Goal: Transaction & Acquisition: Purchase product/service

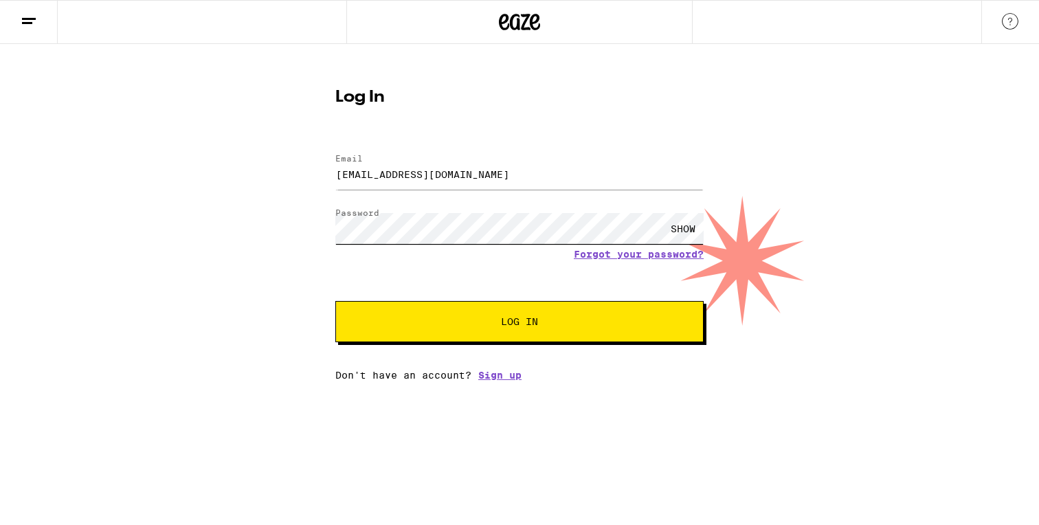
click at [335, 301] on button "Log In" at bounding box center [519, 321] width 368 height 41
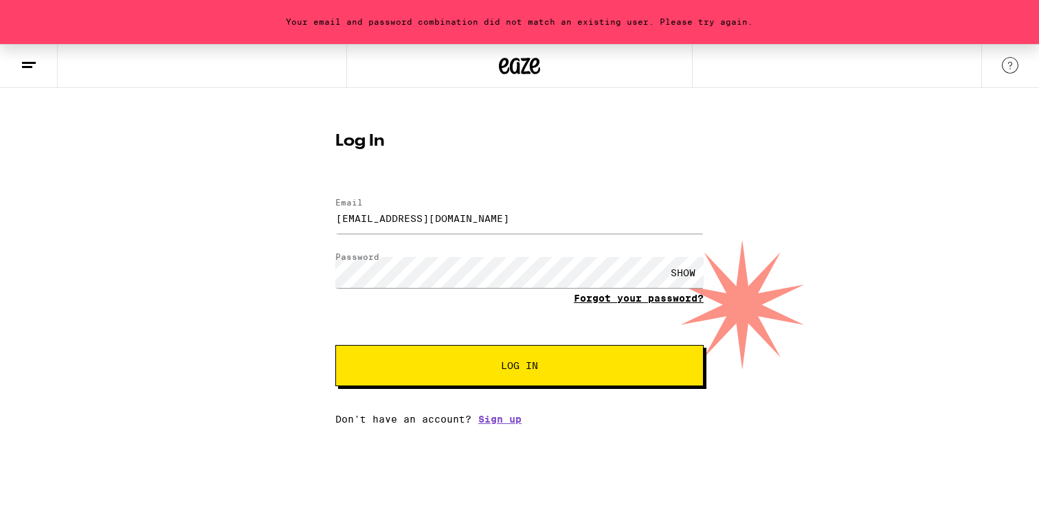
click at [615, 300] on link "Forgot your password?" at bounding box center [639, 298] width 130 height 11
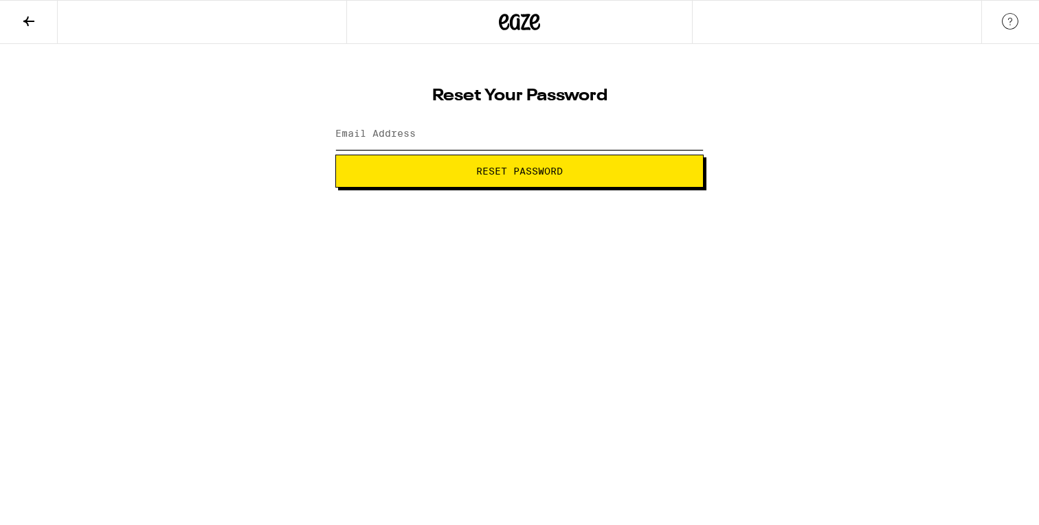
click at [555, 143] on input "Email Address" at bounding box center [519, 134] width 368 height 31
type input "[EMAIL_ADDRESS][DOMAIN_NAME]"
click at [495, 173] on span "Reset Password" at bounding box center [519, 171] width 87 height 10
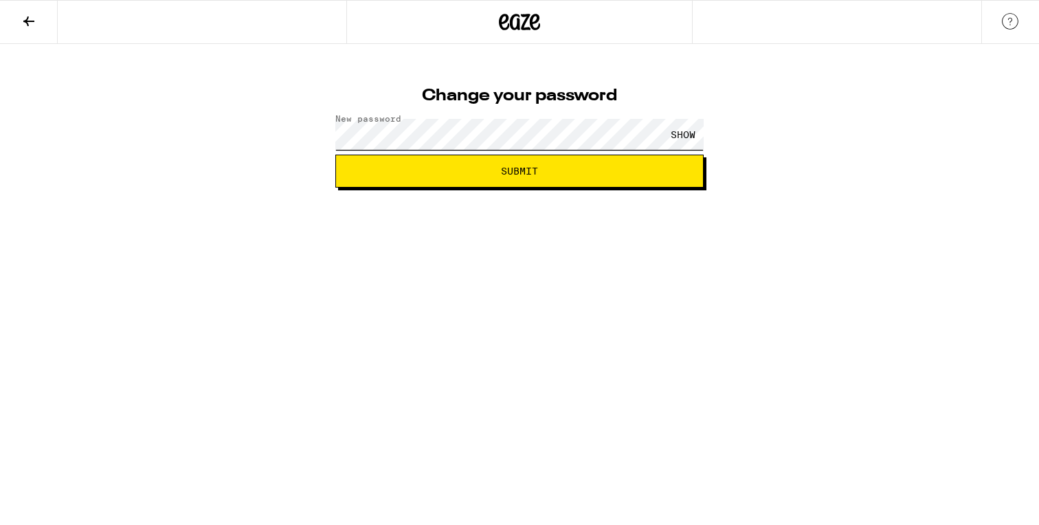
click at [335, 155] on button "Submit" at bounding box center [519, 171] width 368 height 33
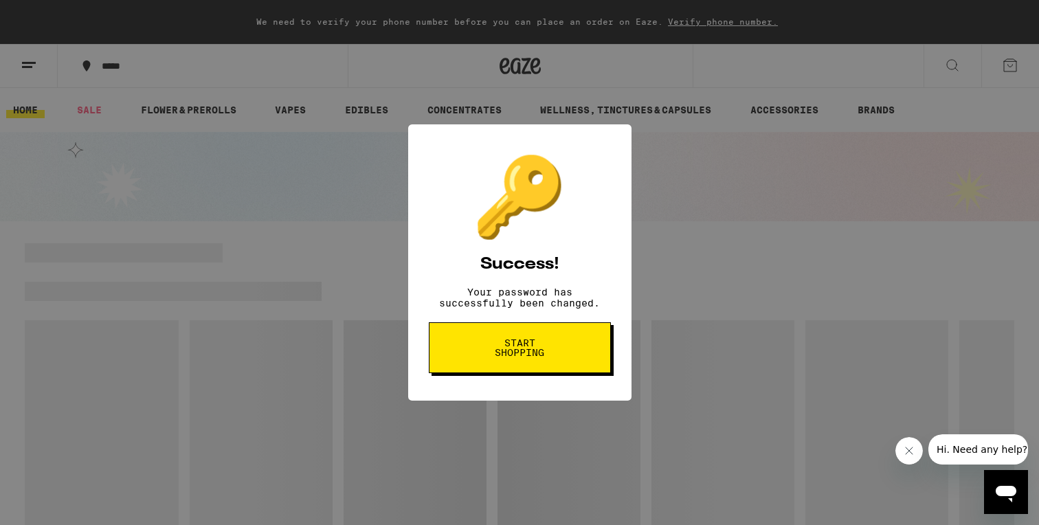
click at [528, 357] on span "Start shopping" at bounding box center [519, 347] width 71 height 19
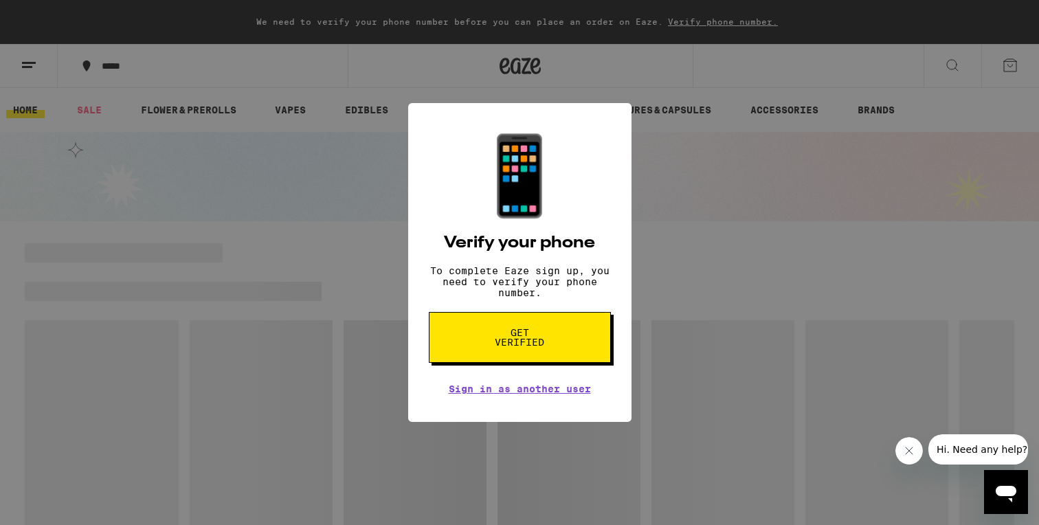
click at [512, 331] on button "Get verified" at bounding box center [520, 337] width 182 height 51
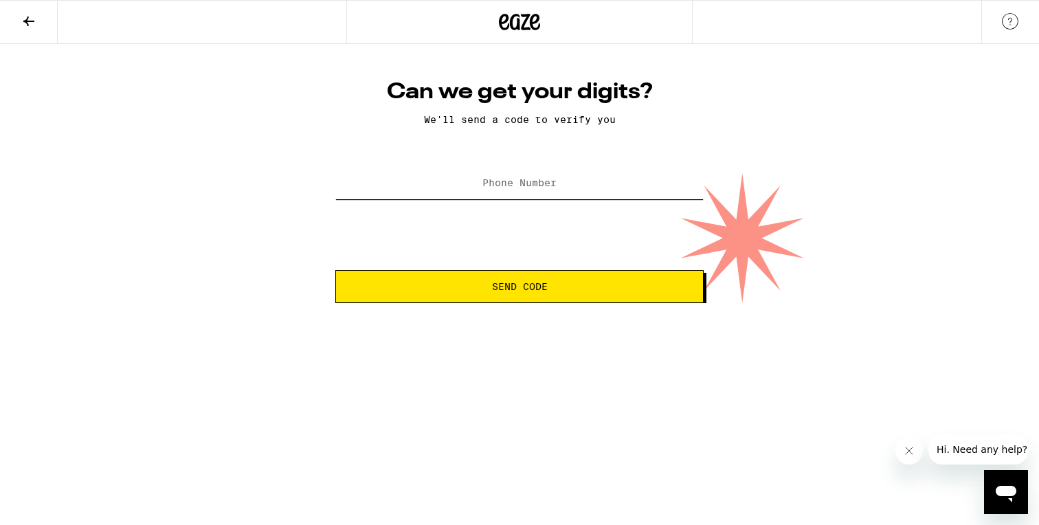
click at [532, 197] on input "Phone Number" at bounding box center [519, 183] width 368 height 31
type input "(415) 509-0492"
click at [513, 288] on span "Send Code" at bounding box center [520, 287] width 56 height 10
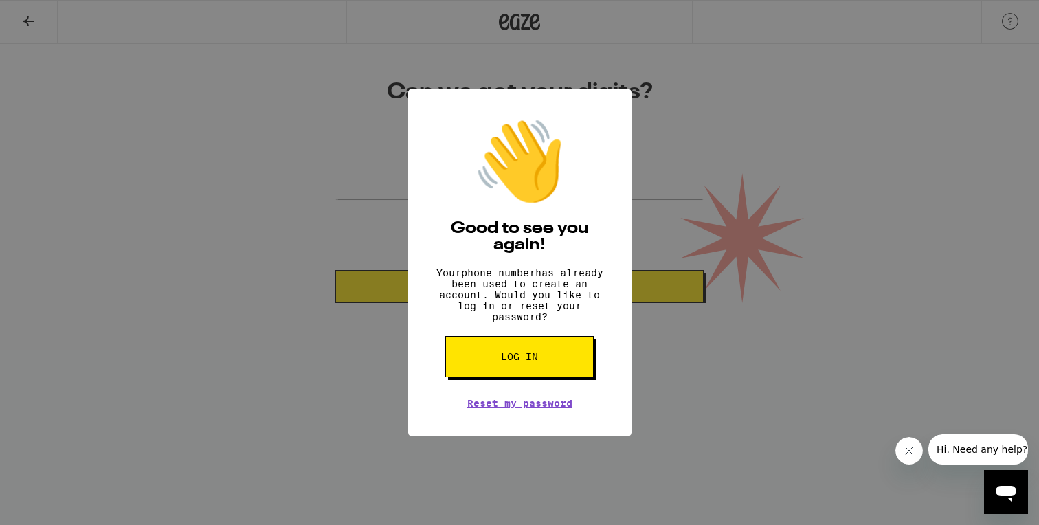
click at [513, 361] on span "Log in" at bounding box center [519, 357] width 37 height 10
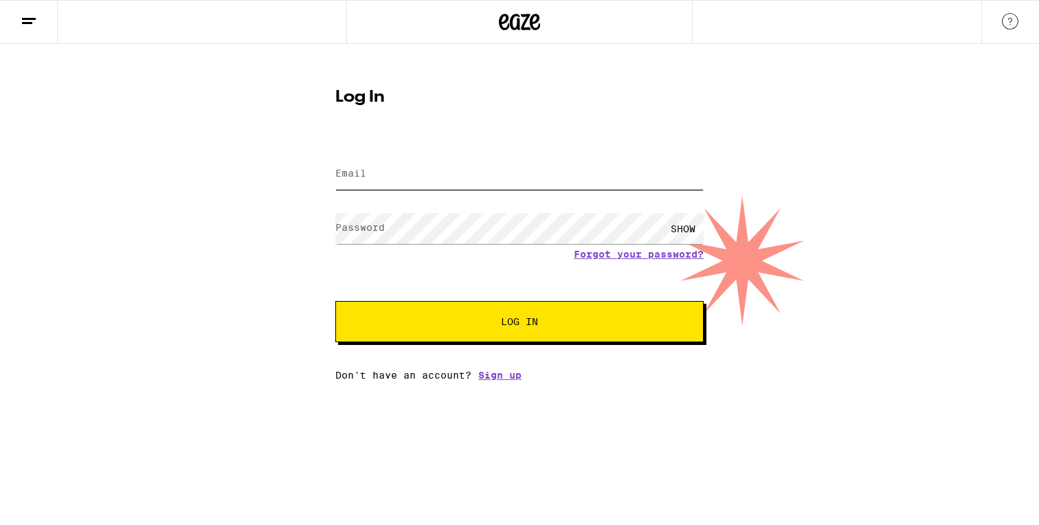
click at [486, 179] on input "Email" at bounding box center [519, 174] width 368 height 31
type input "taylorlew0719@gmail.com"
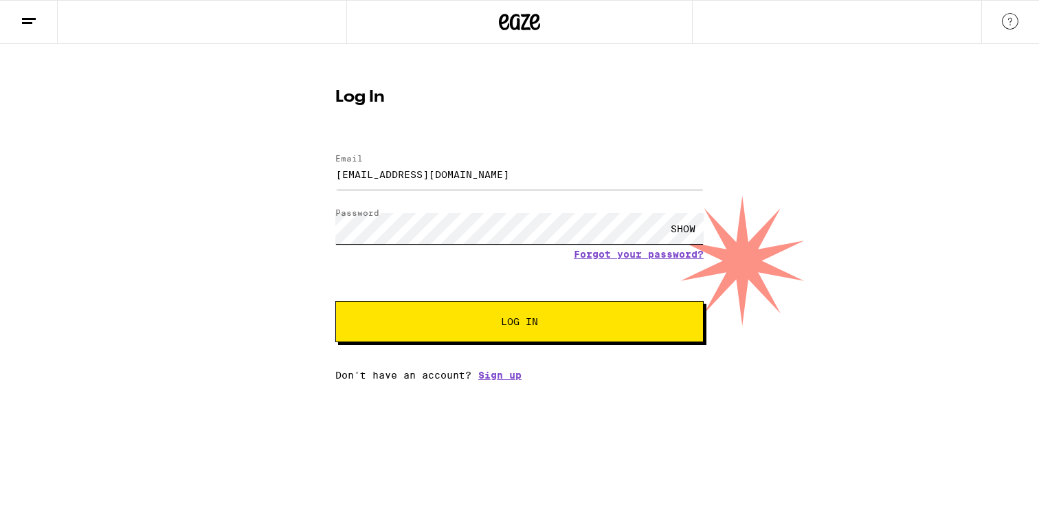
click at [335, 301] on button "Log In" at bounding box center [519, 321] width 368 height 41
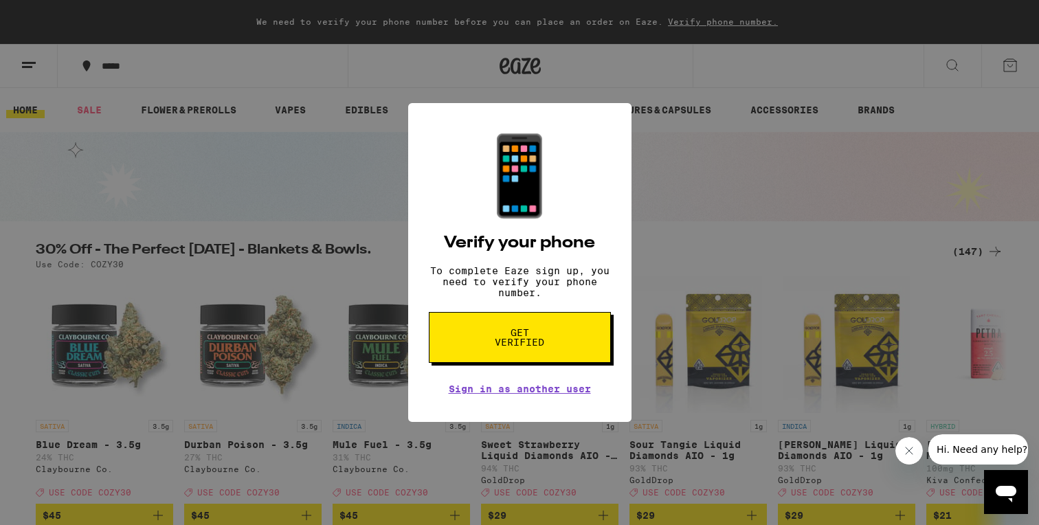
click at [555, 326] on button "Get verified" at bounding box center [520, 337] width 182 height 51
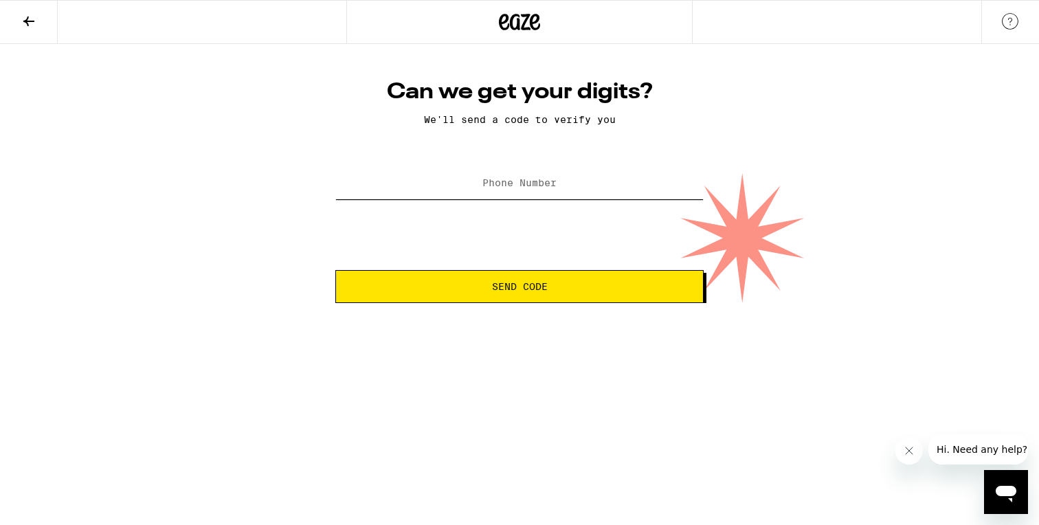
click at [553, 177] on input "Phone Number" at bounding box center [519, 183] width 368 height 31
type input "(415) 509-0492"
click at [584, 285] on span "Send Code" at bounding box center [519, 287] width 345 height 10
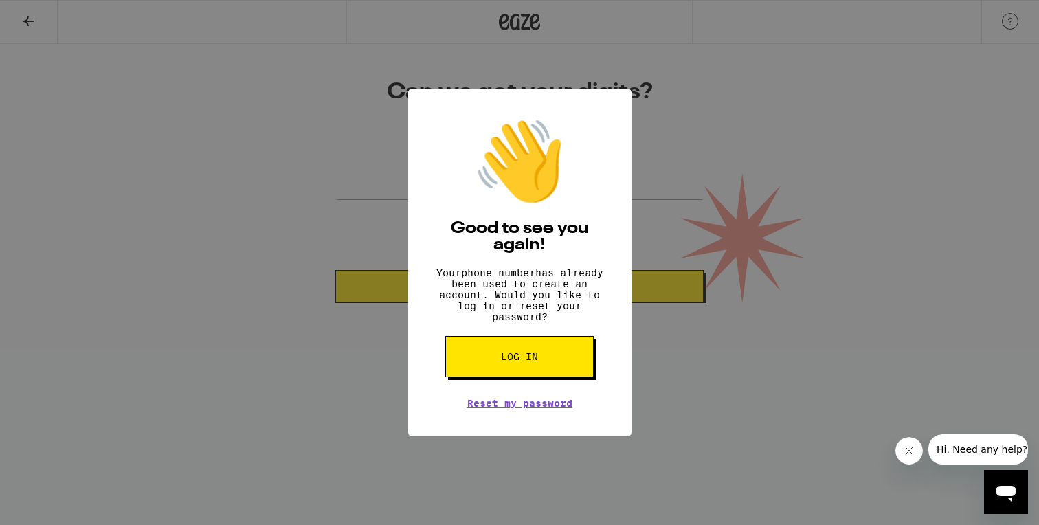
click at [576, 370] on button "Log in" at bounding box center [519, 356] width 148 height 41
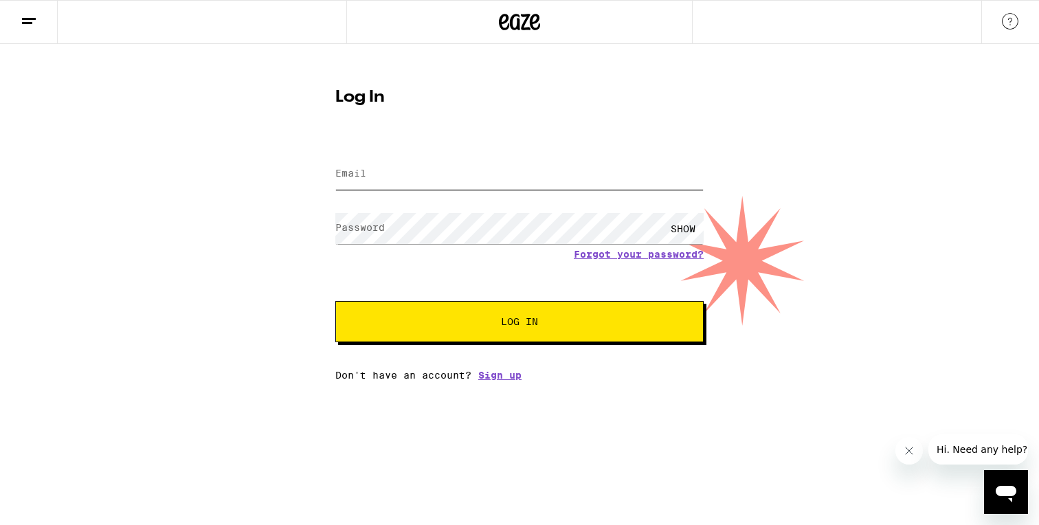
click at [527, 172] on input "Email" at bounding box center [519, 174] width 368 height 31
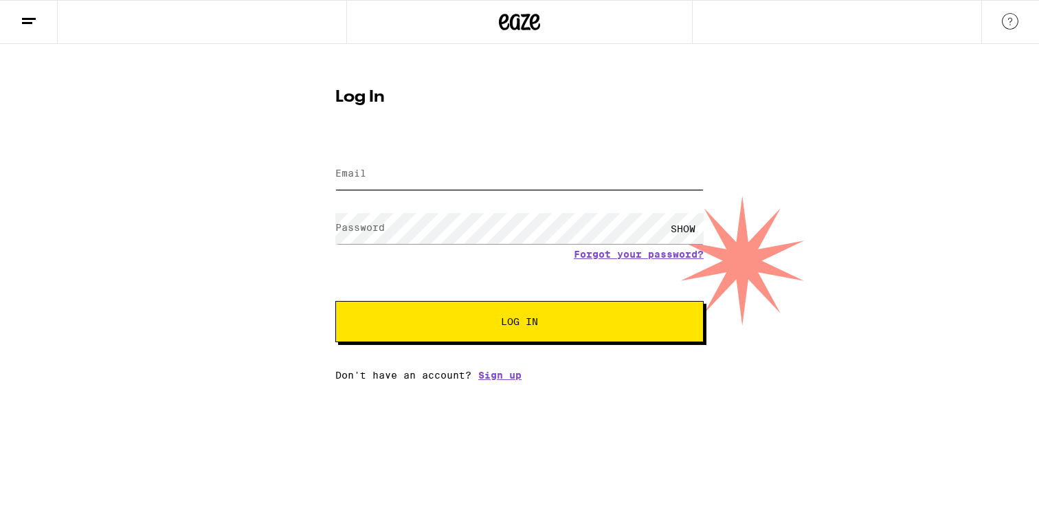
type input "taylorlew0719@gmail.com"
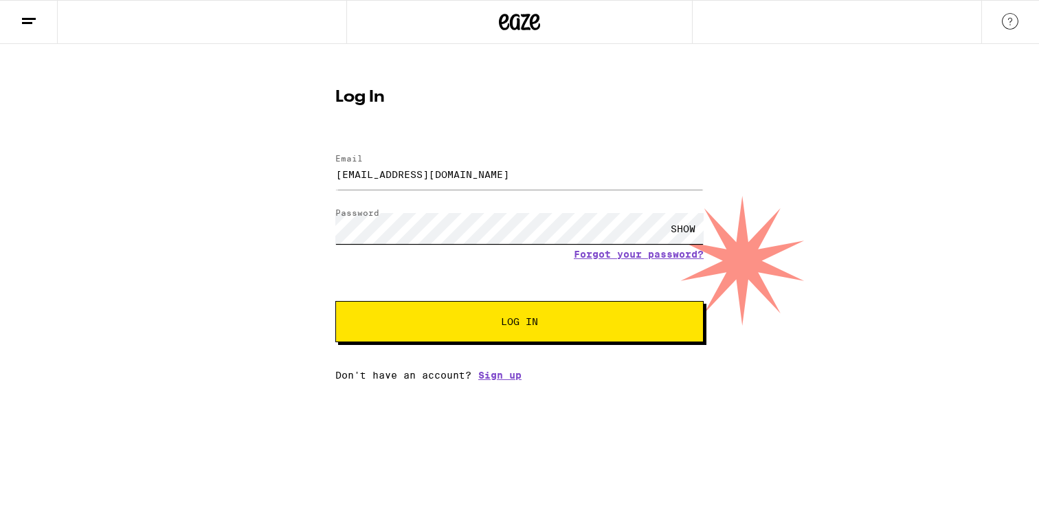
click at [335, 301] on button "Log In" at bounding box center [519, 321] width 368 height 41
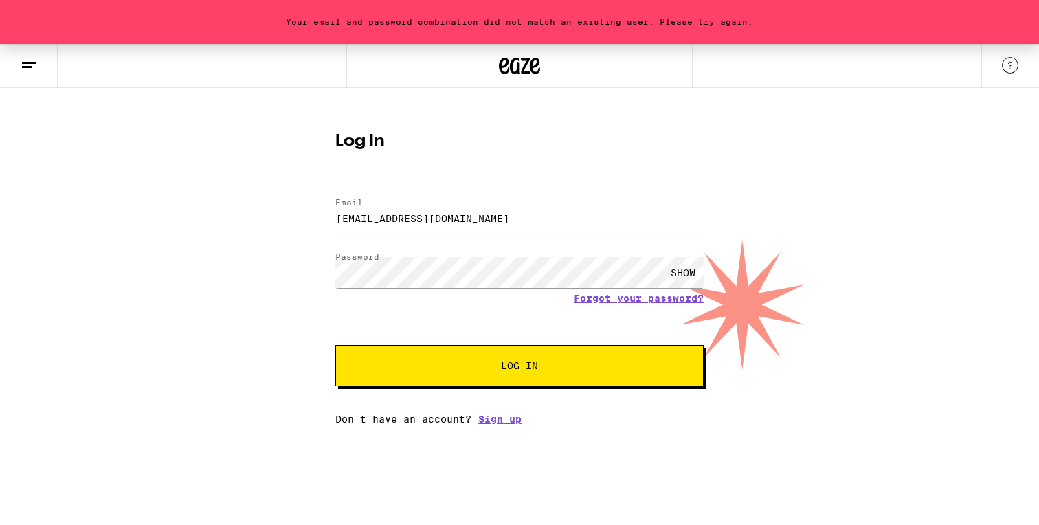
click at [597, 331] on form "Email Email taylorlew0719@gmail.com Password Password SHOW Forgot your password…" at bounding box center [519, 285] width 368 height 202
click at [298, 278] on div "Your email and password combination did not match an existing user. Please try …" at bounding box center [519, 234] width 1039 height 381
click at [335, 345] on button "Log In" at bounding box center [519, 365] width 368 height 41
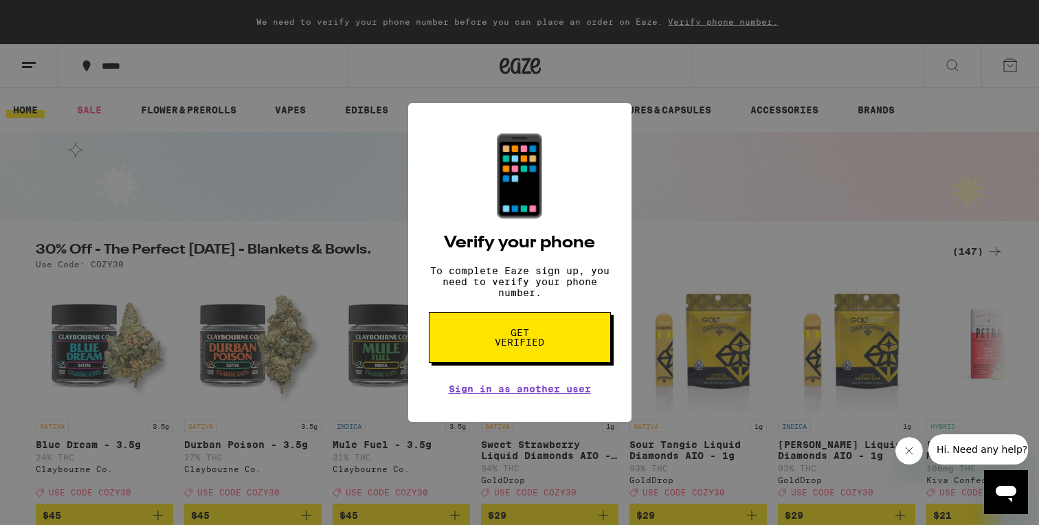
click at [728, 60] on div "📱 Verify your phone To complete Eaze sign up, you need to verify your phone num…" at bounding box center [519, 262] width 1039 height 525
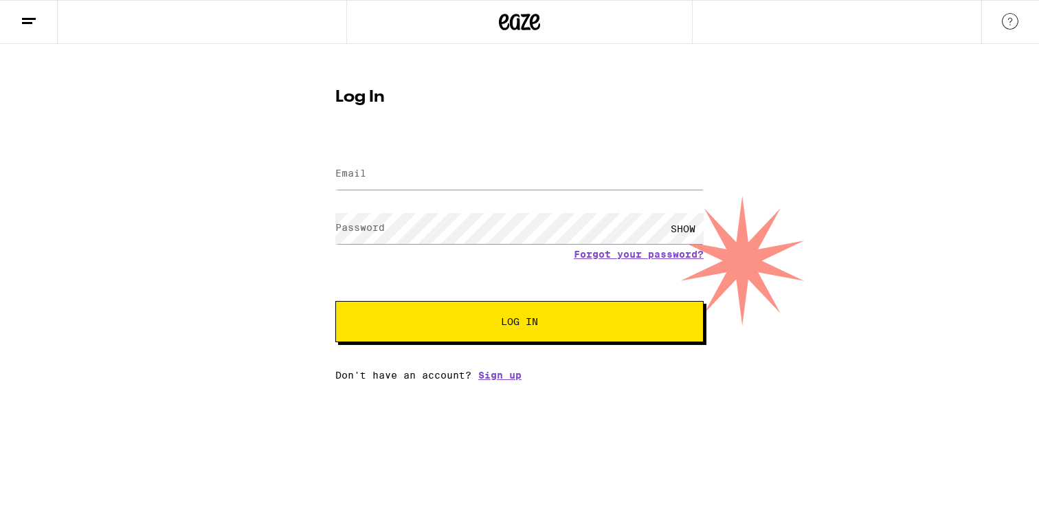
click at [391, 175] on input "Email" at bounding box center [519, 174] width 368 height 31
type input "[EMAIL_ADDRESS][DOMAIN_NAME]"
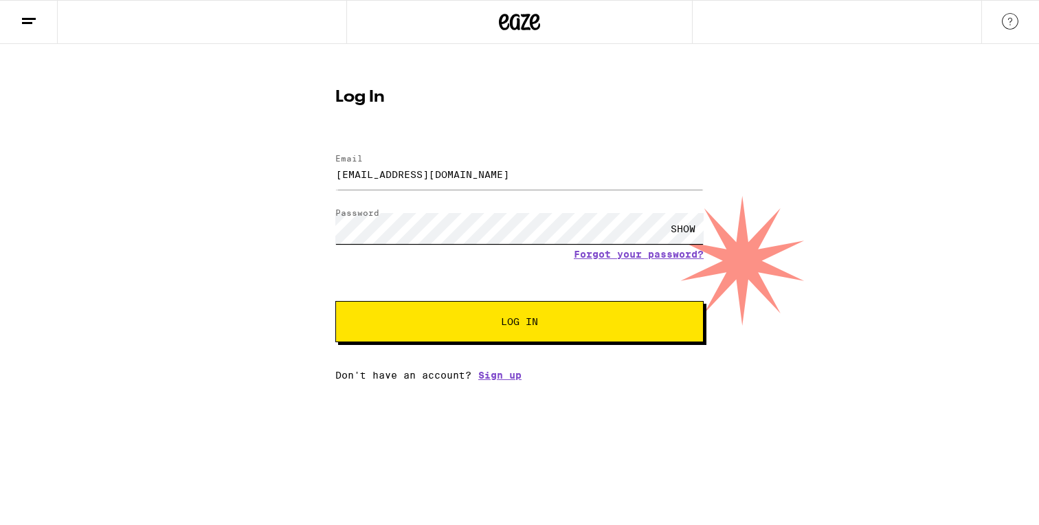
click at [335, 301] on button "Log In" at bounding box center [519, 321] width 368 height 41
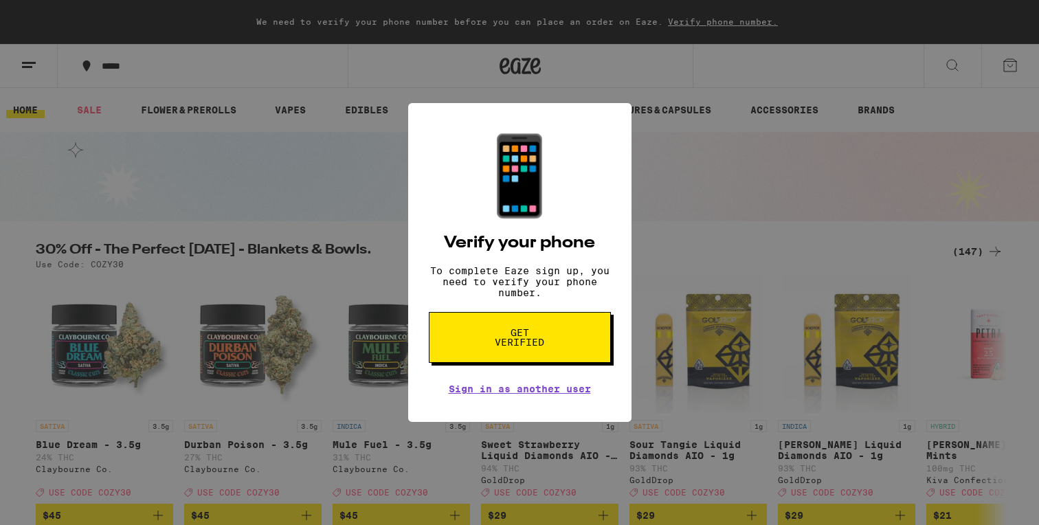
click at [566, 339] on button "Get verified" at bounding box center [520, 337] width 182 height 51
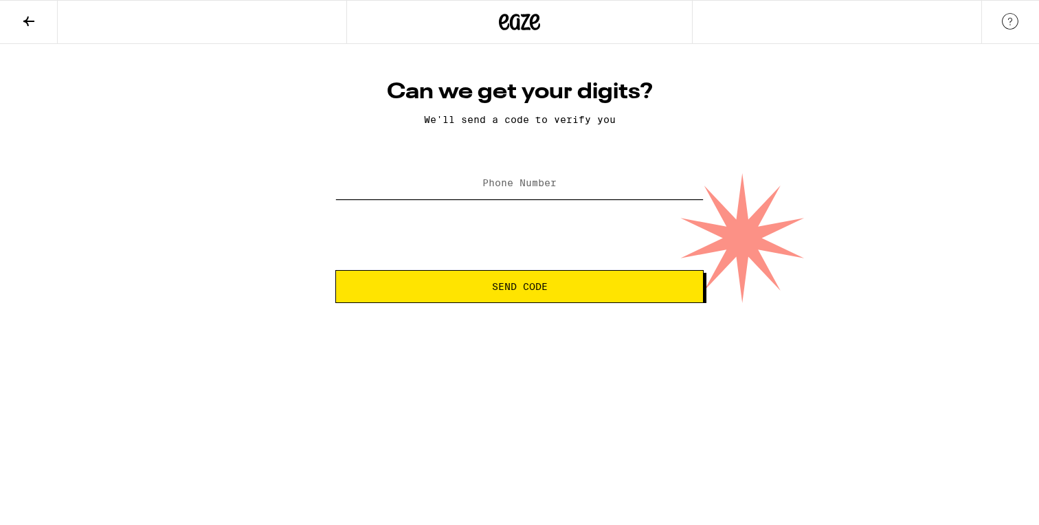
click at [544, 176] on input "Phone Number" at bounding box center [519, 183] width 368 height 31
type input "(415) 509-0492"
click at [531, 291] on span "Send Code" at bounding box center [520, 287] width 56 height 10
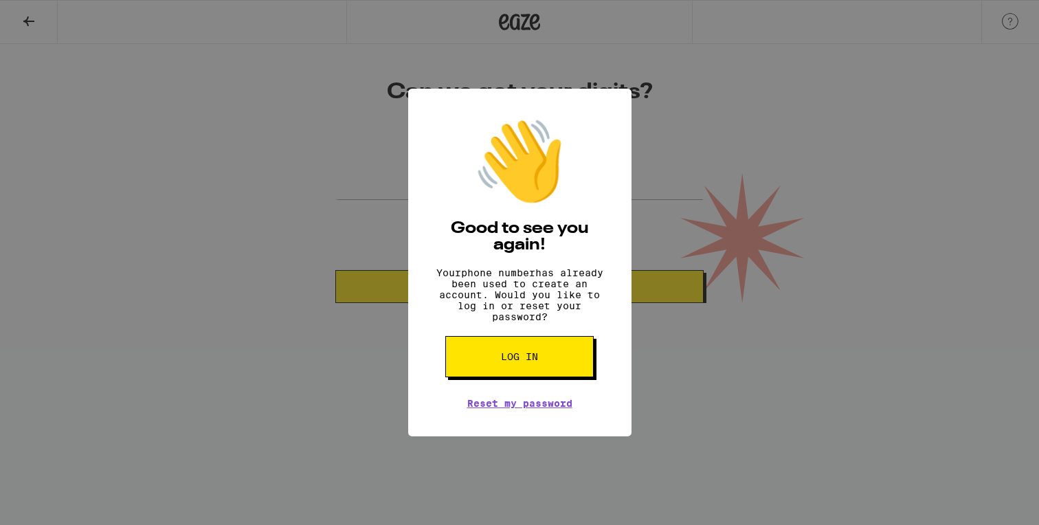
click at [524, 358] on button "Log in" at bounding box center [519, 356] width 148 height 41
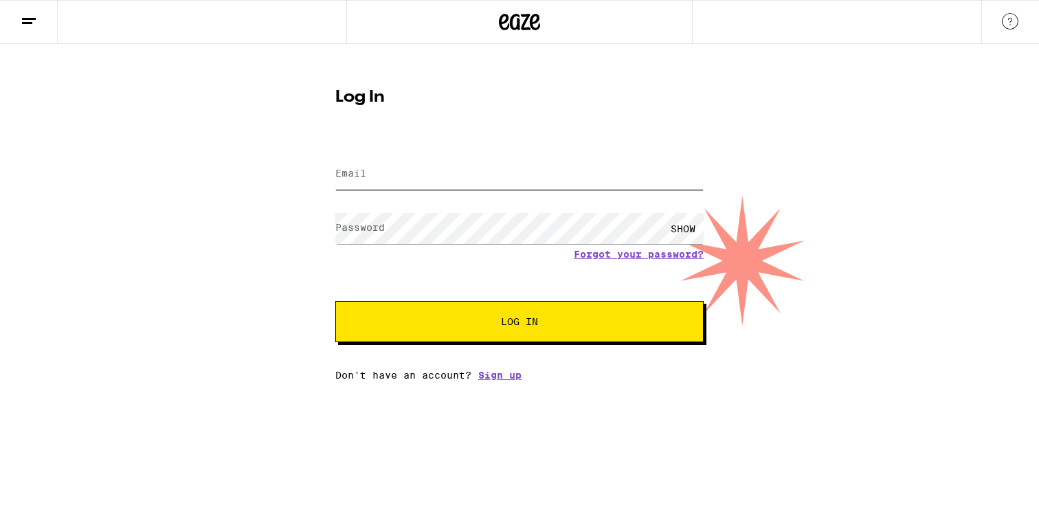
click at [495, 180] on input "Email" at bounding box center [519, 174] width 368 height 31
type input "taylorlew0719@gmail.com"
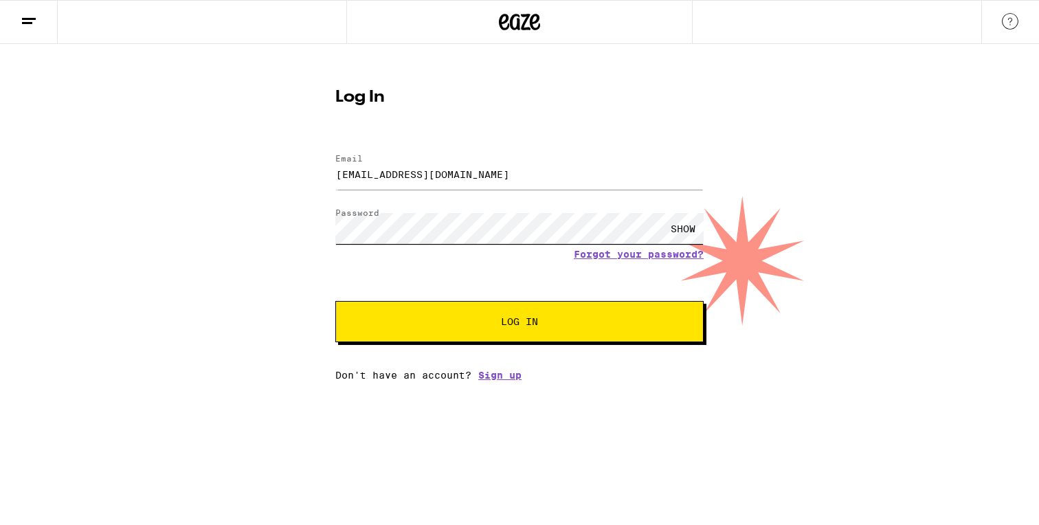
click at [335, 301] on button "Log In" at bounding box center [519, 321] width 368 height 41
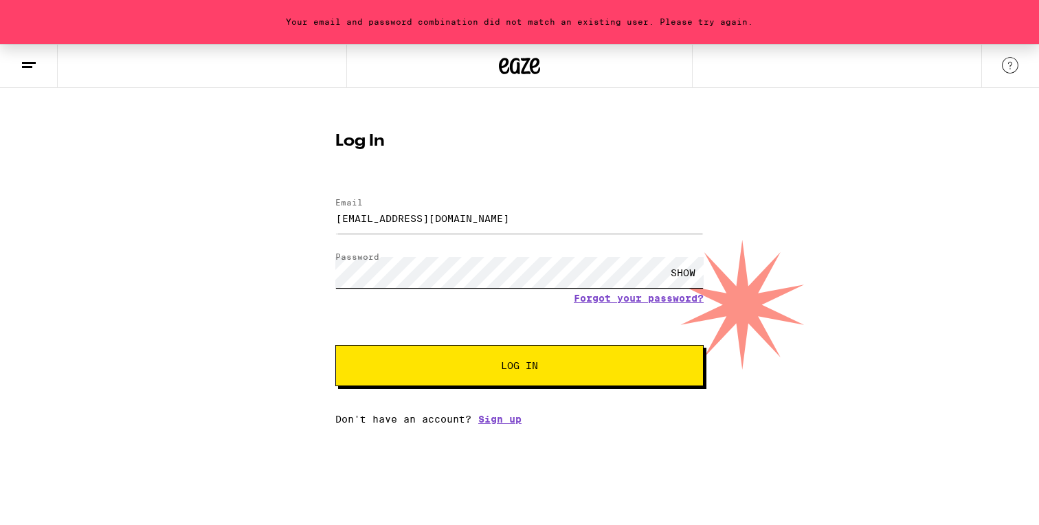
click at [335, 345] on button "Log In" at bounding box center [519, 365] width 368 height 41
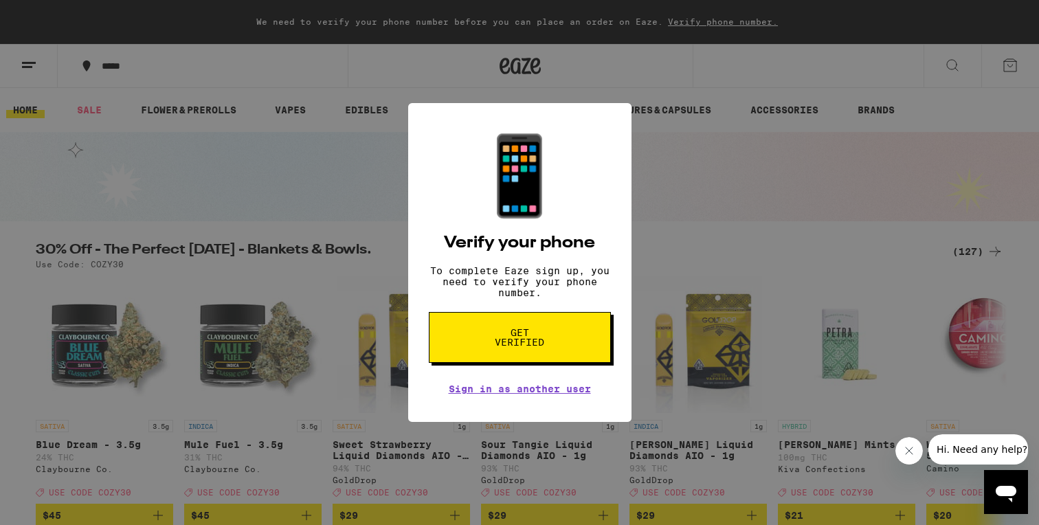
click at [512, 356] on button "Get verified" at bounding box center [520, 337] width 182 height 51
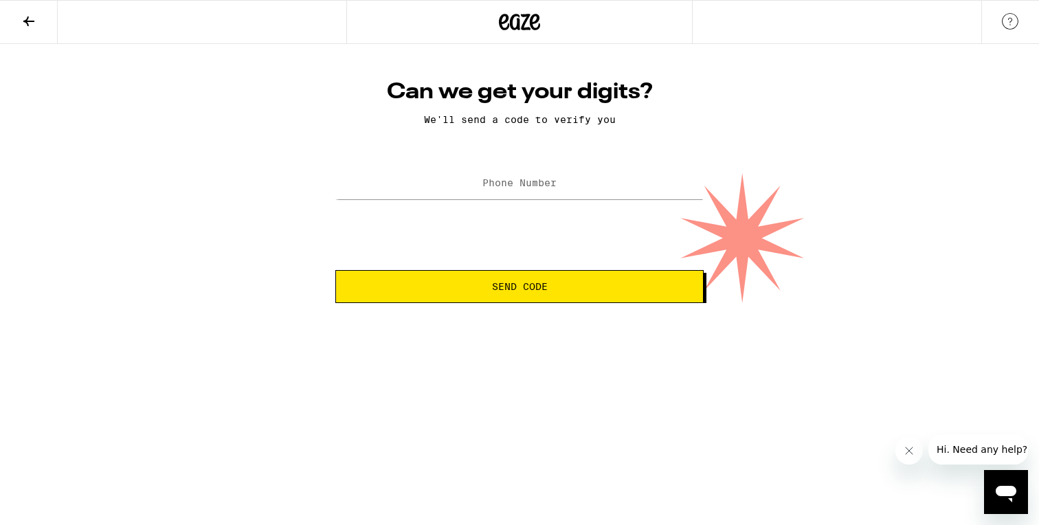
click at [533, 183] on label "Phone Number" at bounding box center [519, 182] width 74 height 11
click at [535, 184] on label "Phone Number" at bounding box center [519, 182] width 74 height 11
type input "(415) 509-0492"
click at [335, 270] on button "Send Code" at bounding box center [519, 286] width 368 height 33
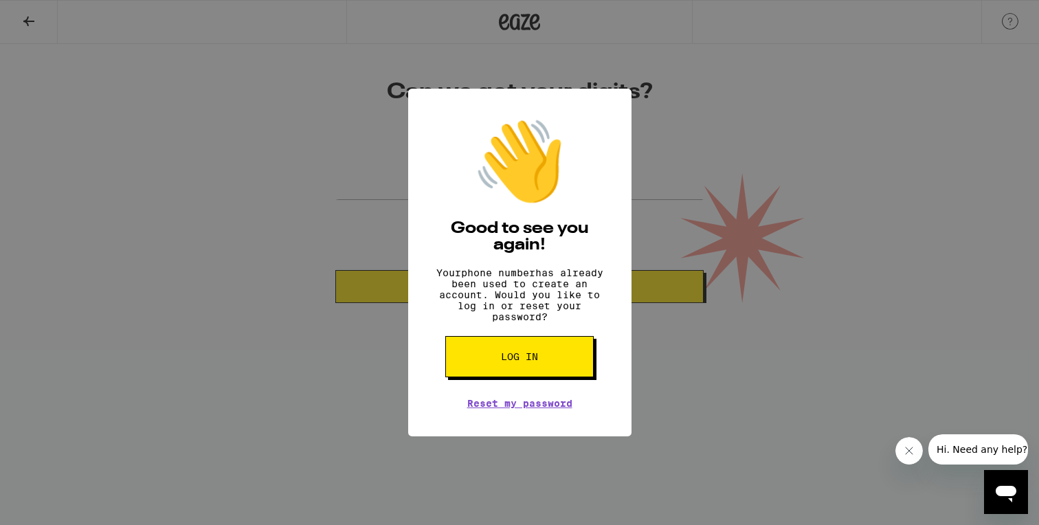
click at [535, 352] on button "Log in" at bounding box center [519, 356] width 148 height 41
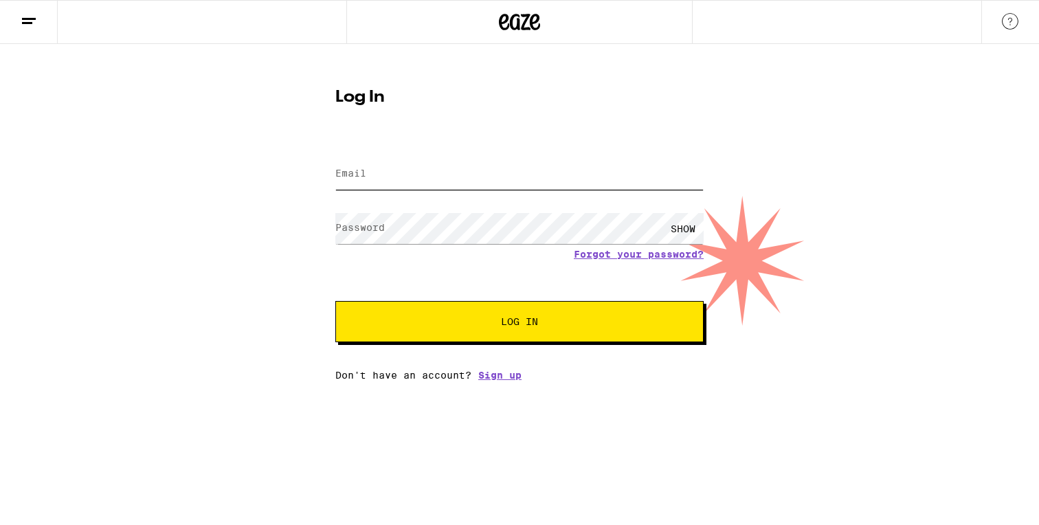
click at [510, 181] on input "Email" at bounding box center [519, 174] width 368 height 31
type input "taylorlew0719@gmail.com"
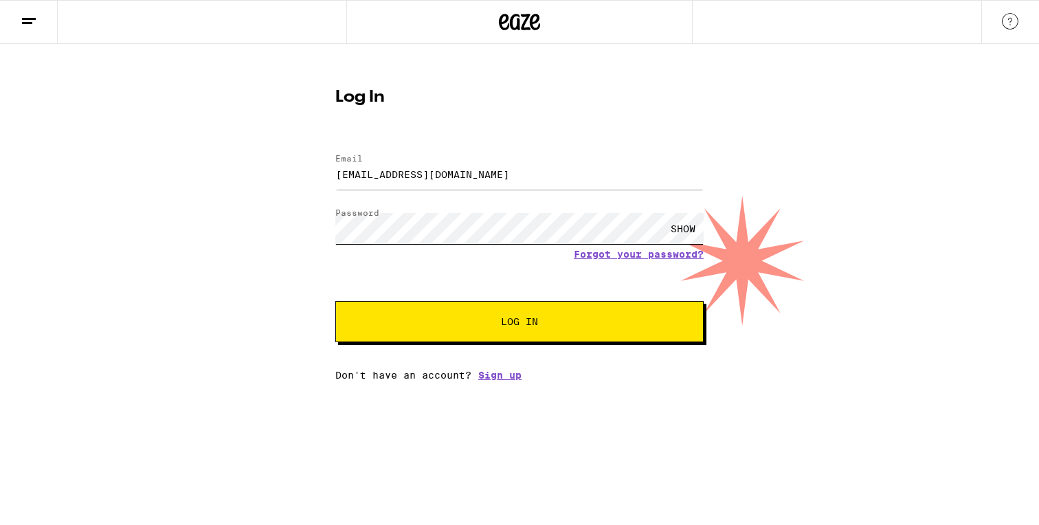
click at [335, 301] on button "Log In" at bounding box center [519, 321] width 368 height 41
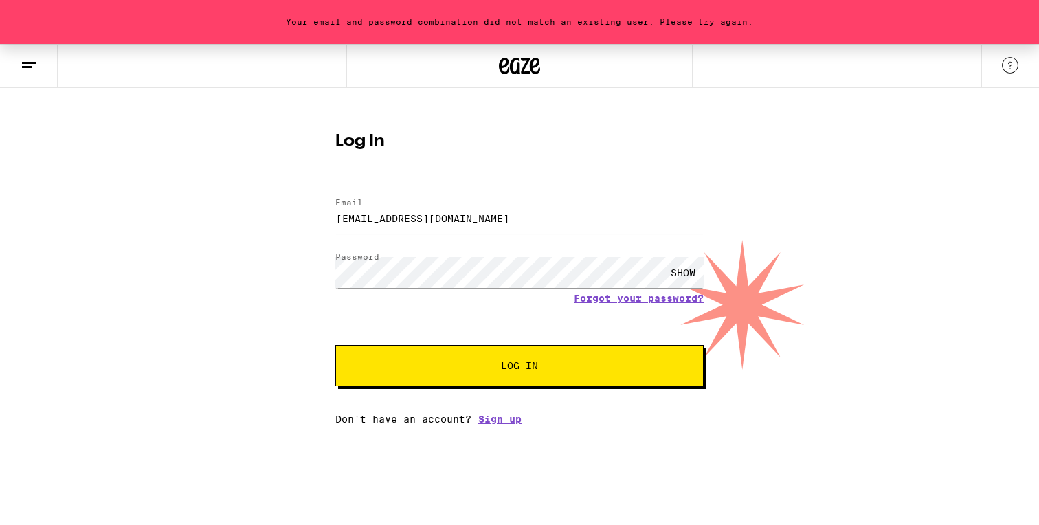
click at [24, 68] on icon at bounding box center [29, 65] width 16 height 16
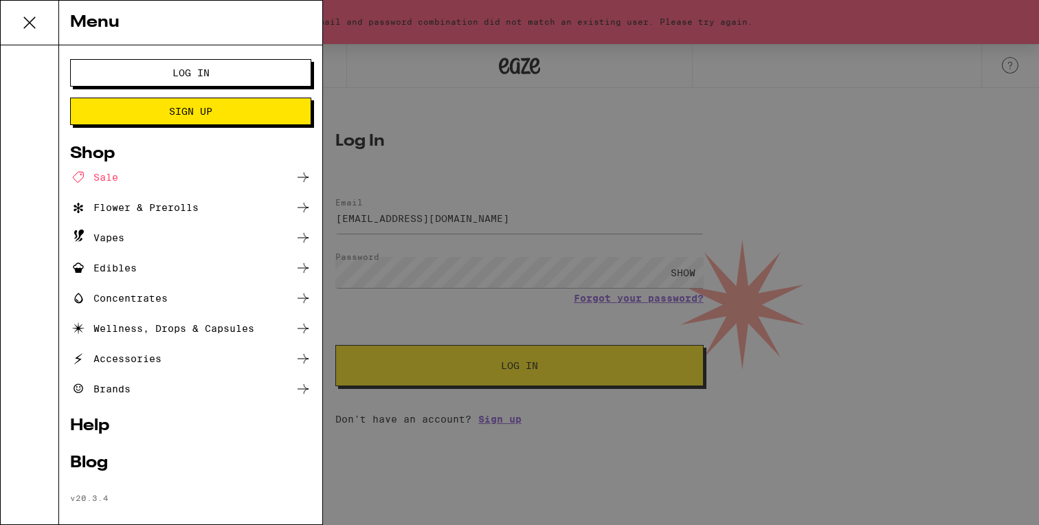
click at [176, 69] on span "Log In" at bounding box center [190, 73] width 37 height 10
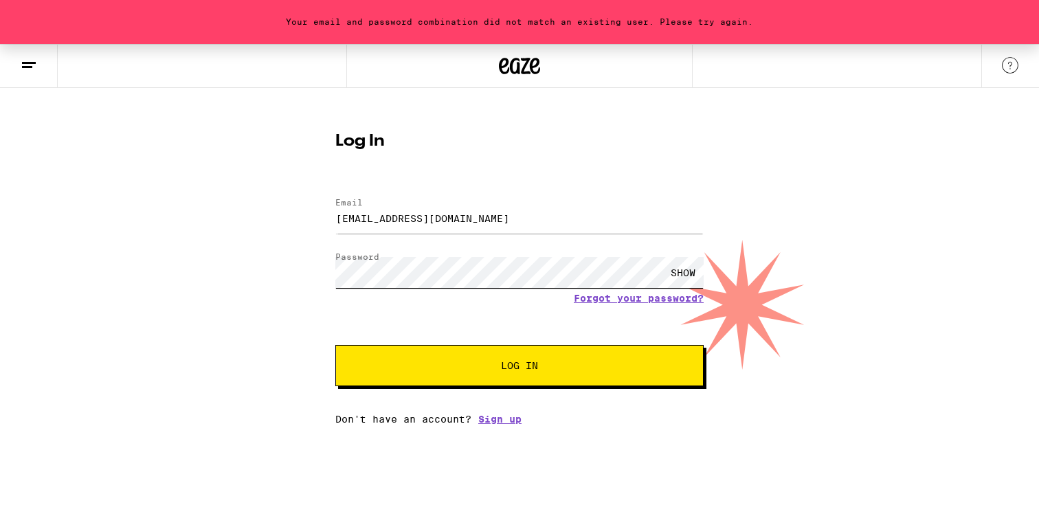
click at [286, 275] on div "Your email and password combination did not match an existing user. Please try …" at bounding box center [519, 234] width 1039 height 381
click at [335, 345] on button "Log In" at bounding box center [519, 365] width 368 height 41
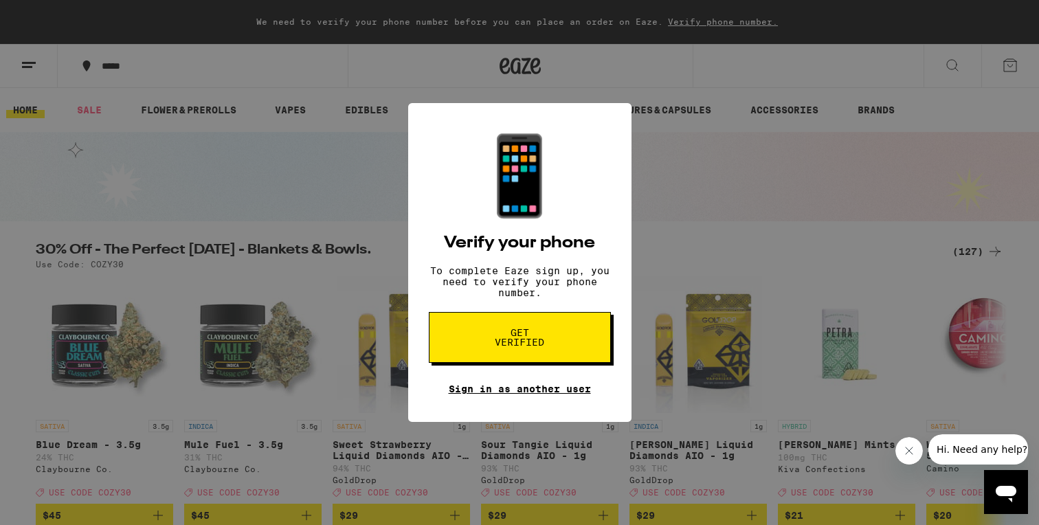
click at [537, 394] on link "Sign in as another user" at bounding box center [520, 388] width 142 height 11
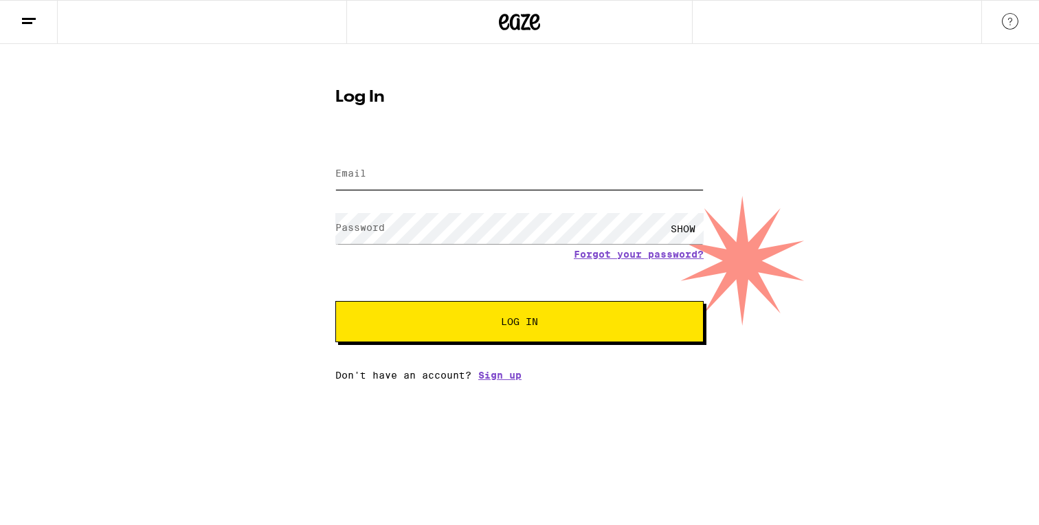
click at [475, 175] on input "Email" at bounding box center [519, 174] width 368 height 31
type input "[EMAIL_ADDRESS][DOMAIN_NAME]"
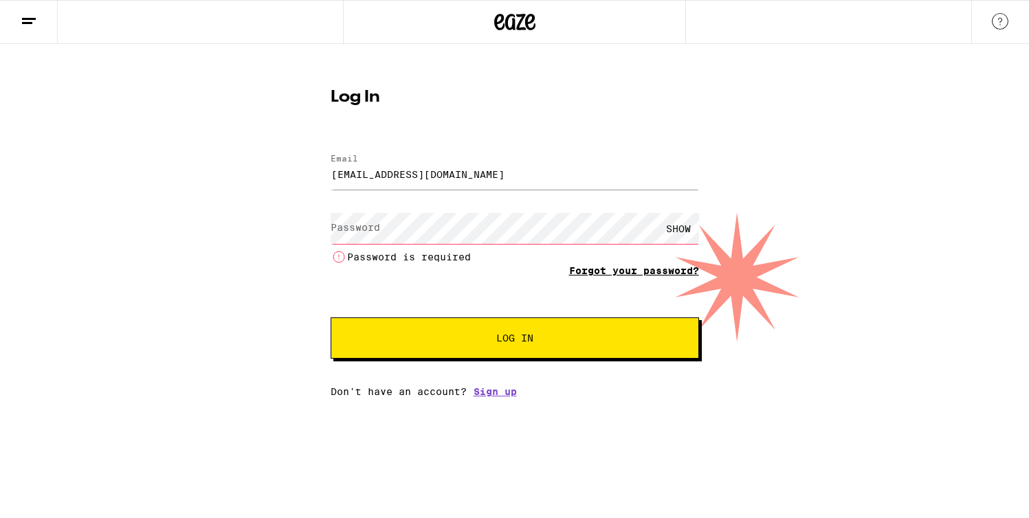
click at [606, 270] on link "Forgot your password?" at bounding box center [634, 270] width 130 height 11
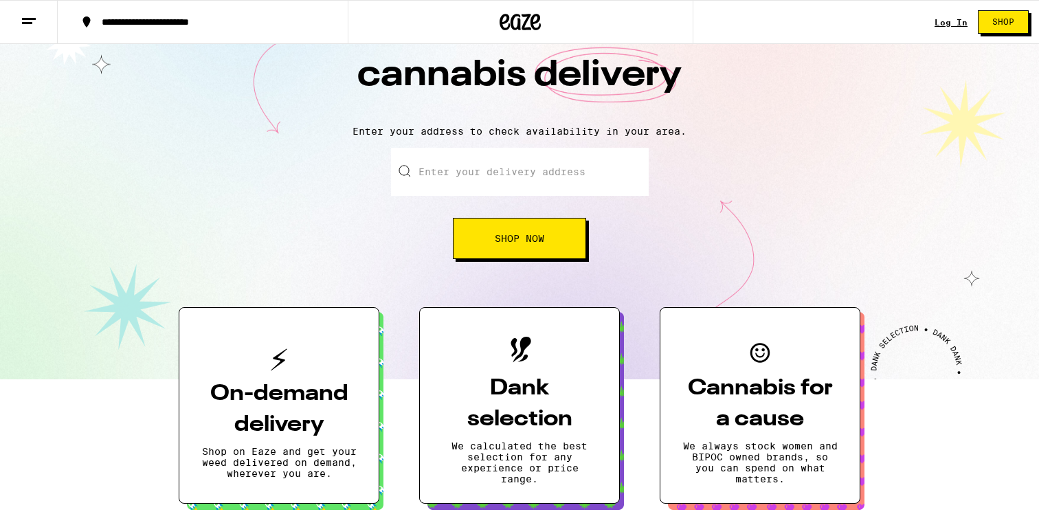
scroll to position [76, 0]
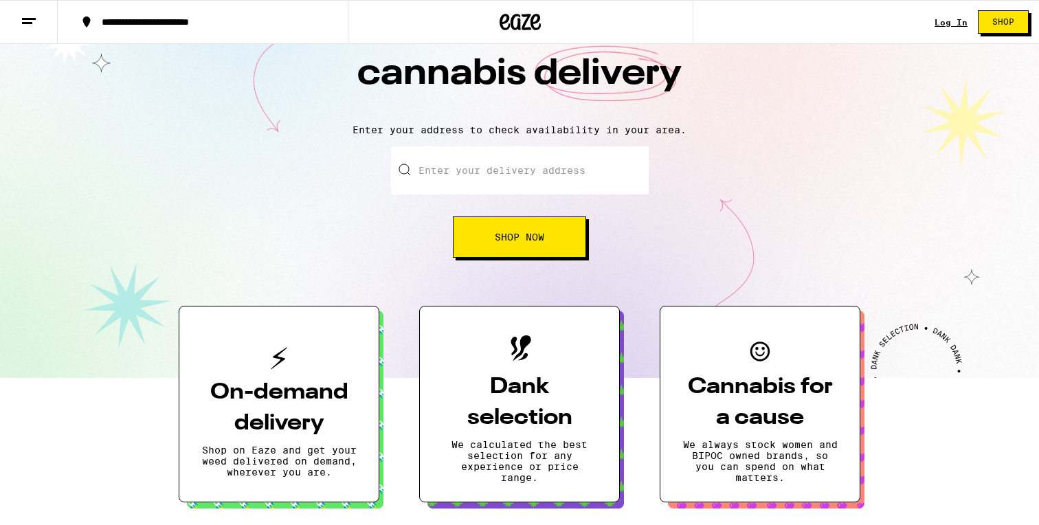
click at [553, 181] on input "Enter your delivery address" at bounding box center [520, 170] width 258 height 48
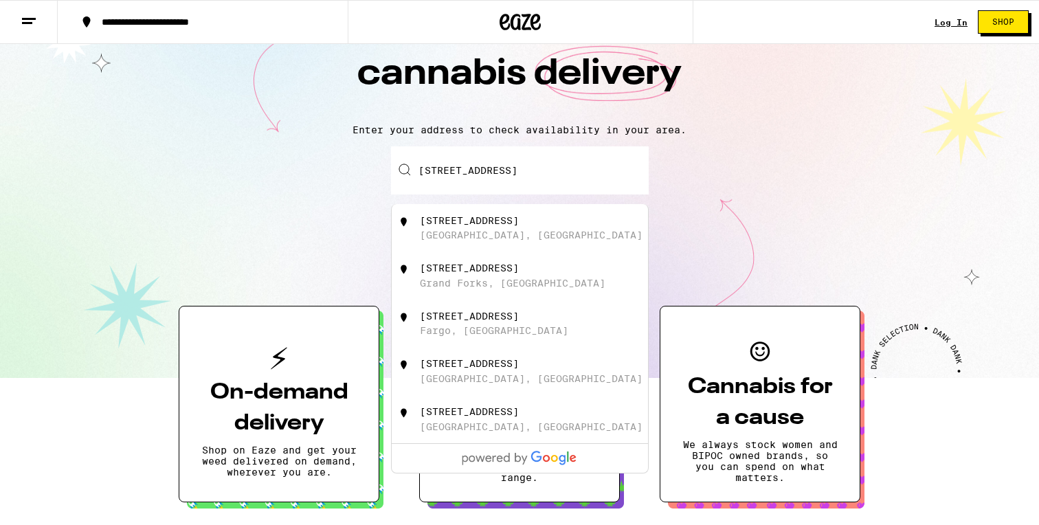
click at [535, 231] on div "[STREET_ADDRESS]" at bounding box center [542, 228] width 245 height 26
type input "[STREET_ADDRESS]"
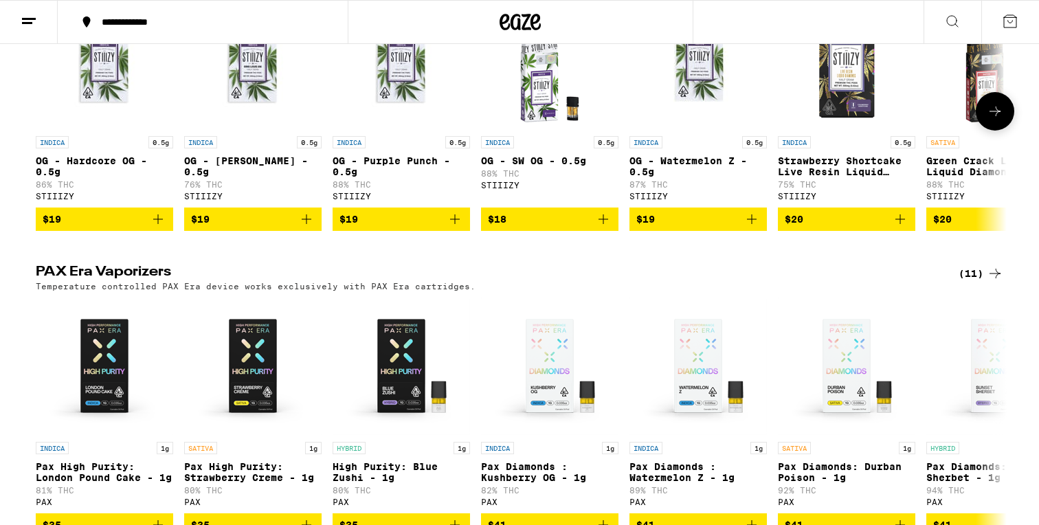
scroll to position [2732, 0]
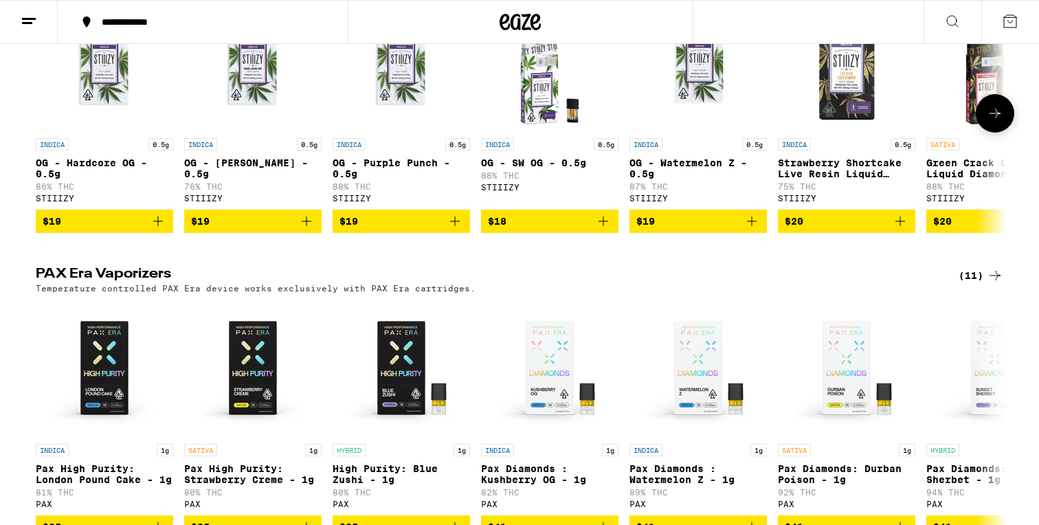
click at [994, 122] on icon at bounding box center [995, 113] width 16 height 16
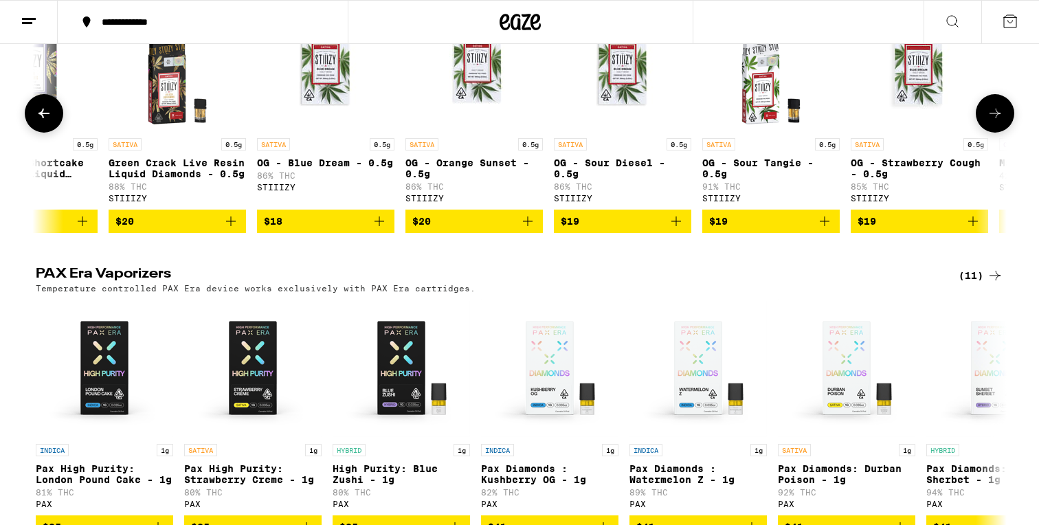
click at [994, 122] on icon at bounding box center [995, 113] width 16 height 16
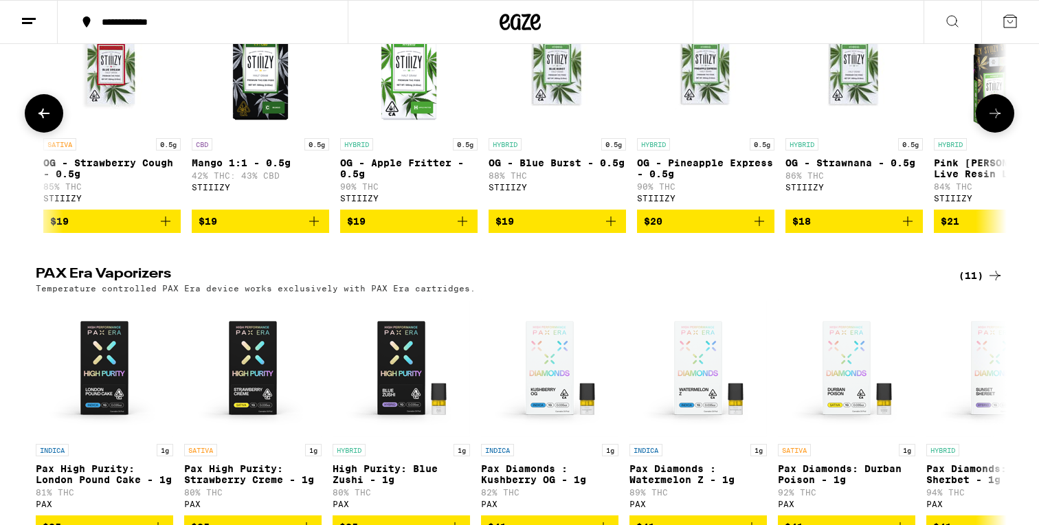
scroll to position [0, 1636]
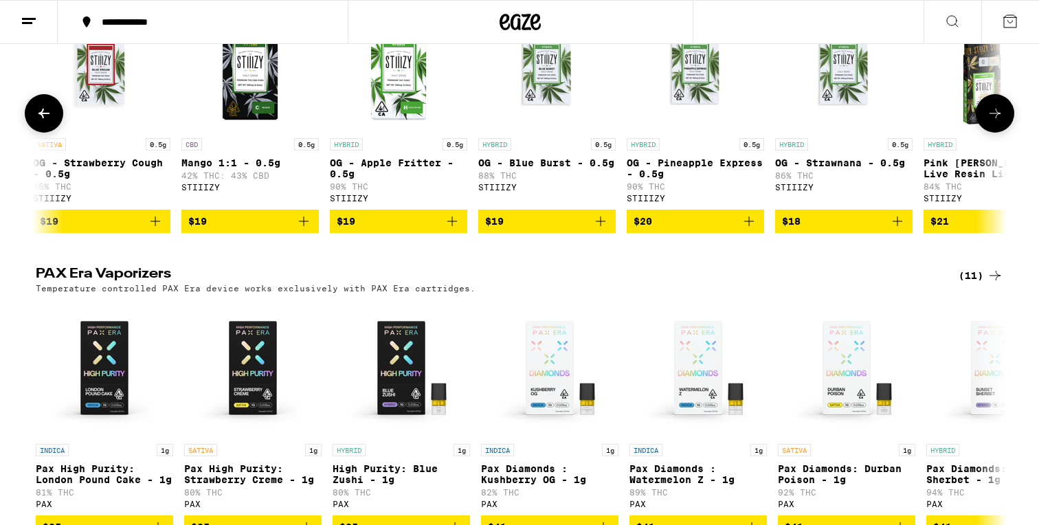
click at [994, 122] on icon at bounding box center [995, 113] width 16 height 16
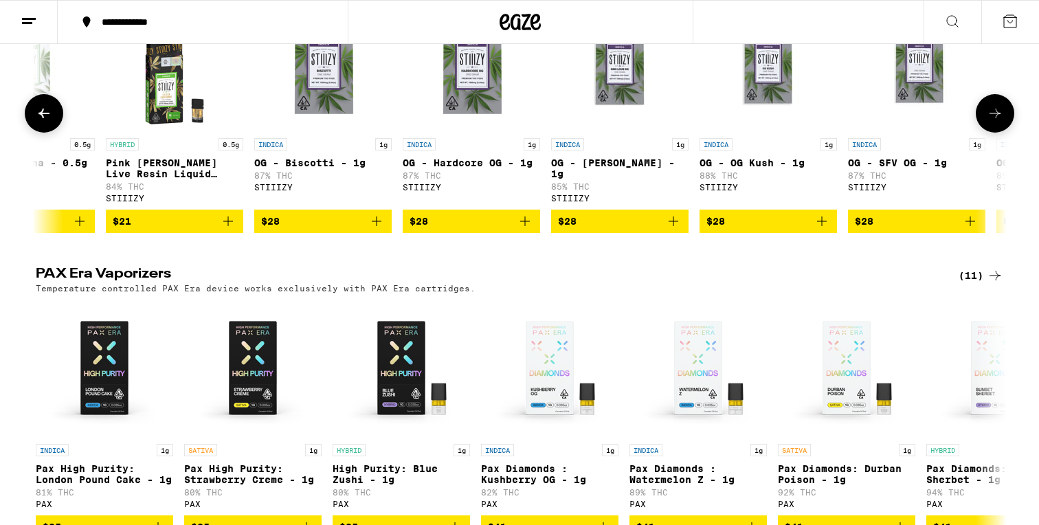
click at [994, 122] on icon at bounding box center [995, 113] width 16 height 16
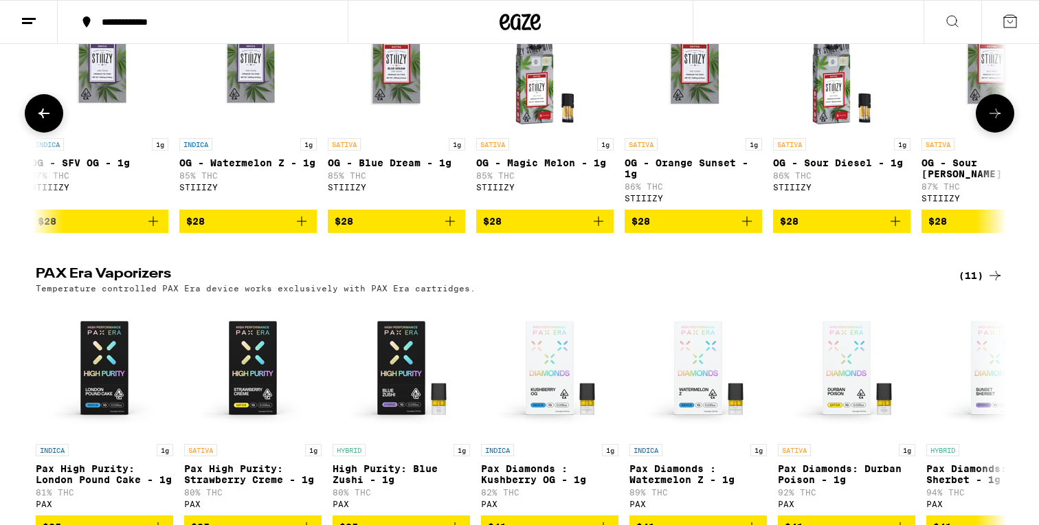
click at [994, 122] on icon at bounding box center [995, 113] width 16 height 16
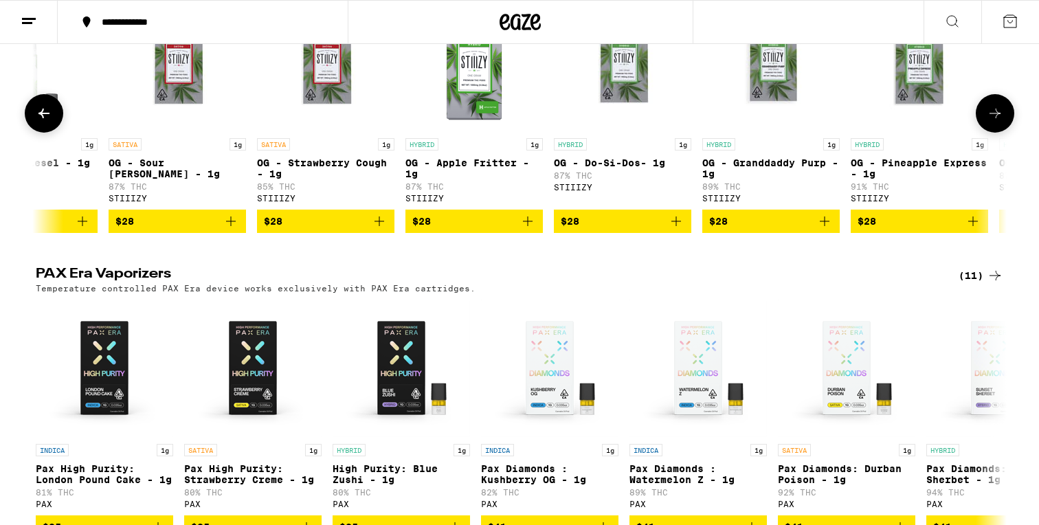
scroll to position [0, 4089]
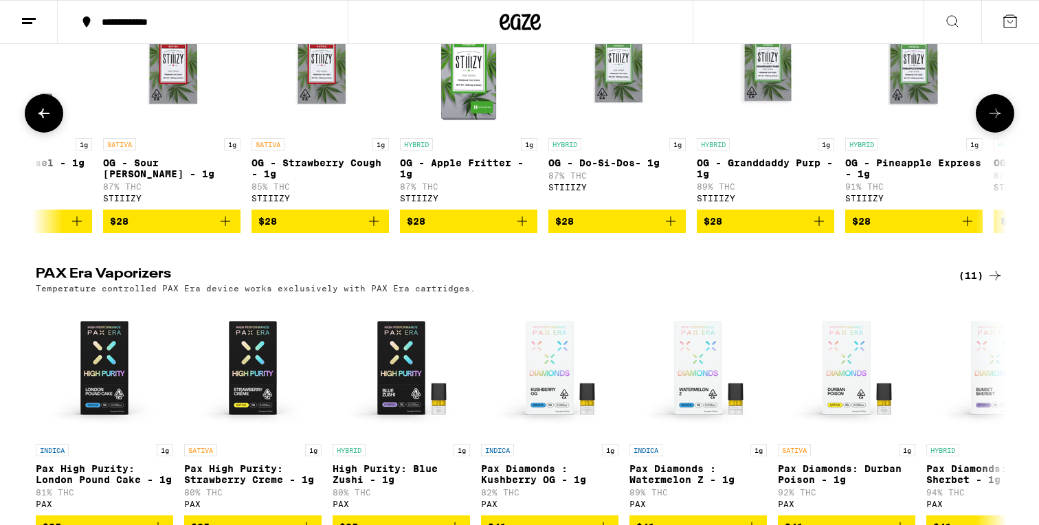
click at [994, 122] on icon at bounding box center [995, 113] width 16 height 16
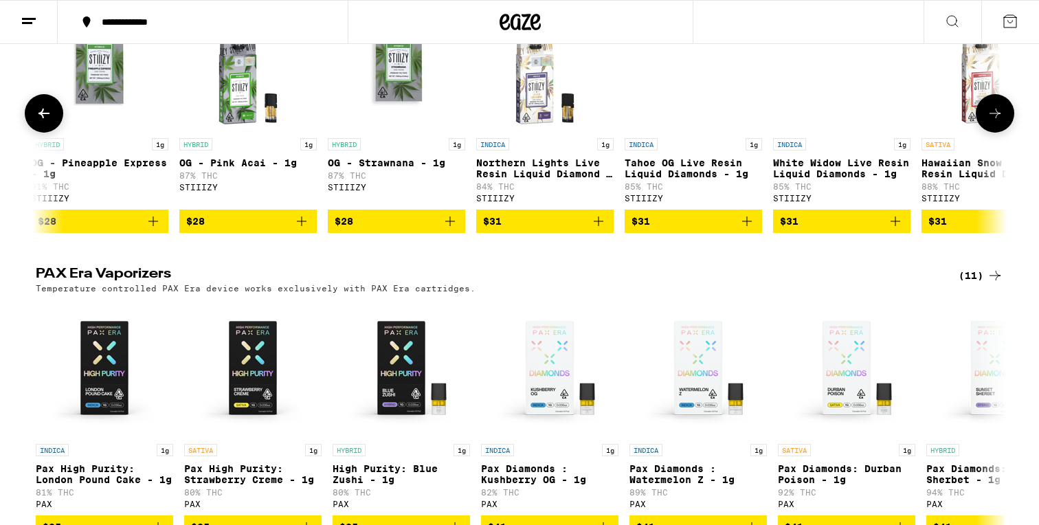
scroll to position [0, 4907]
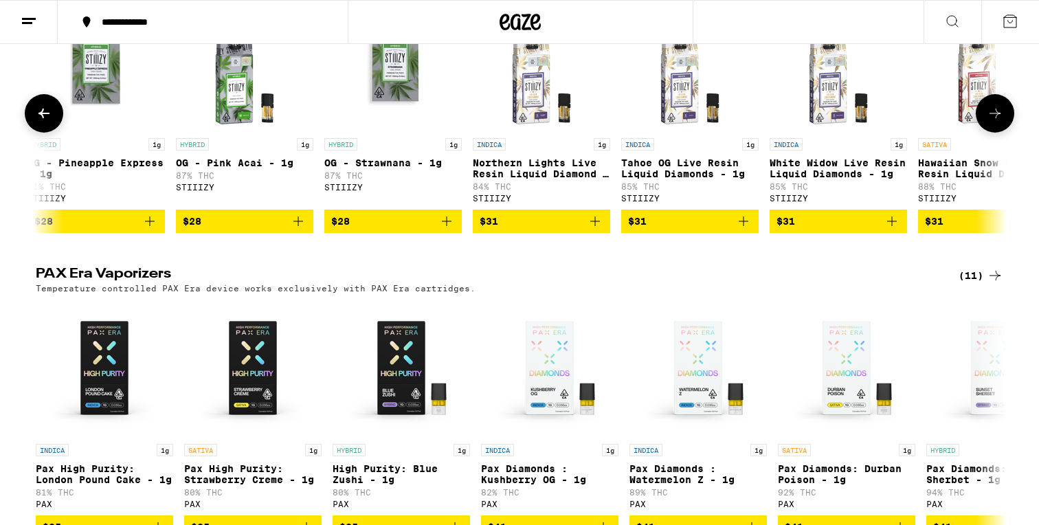
click at [294, 230] on icon "Add to bag" at bounding box center [298, 221] width 16 height 16
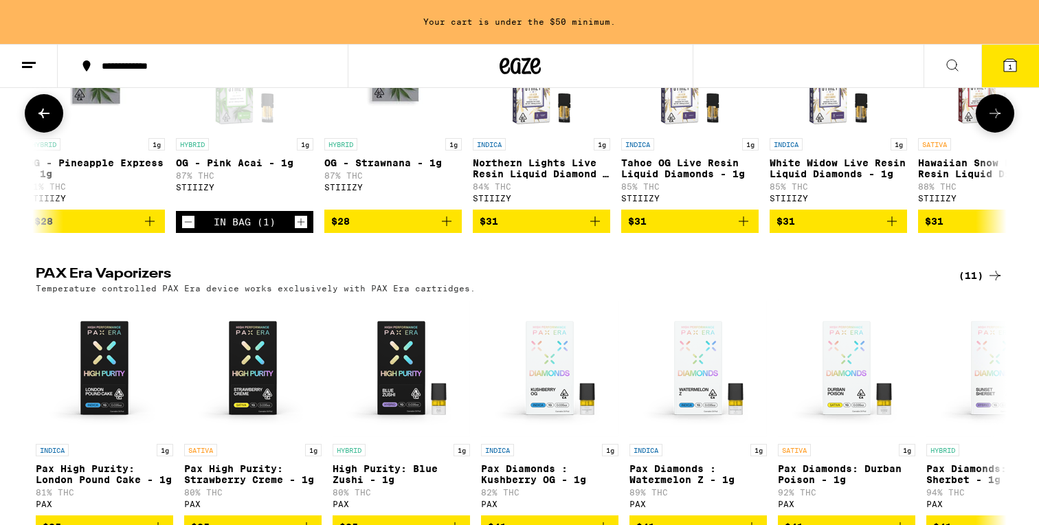
click at [449, 230] on icon "Add to bag" at bounding box center [446, 221] width 16 height 16
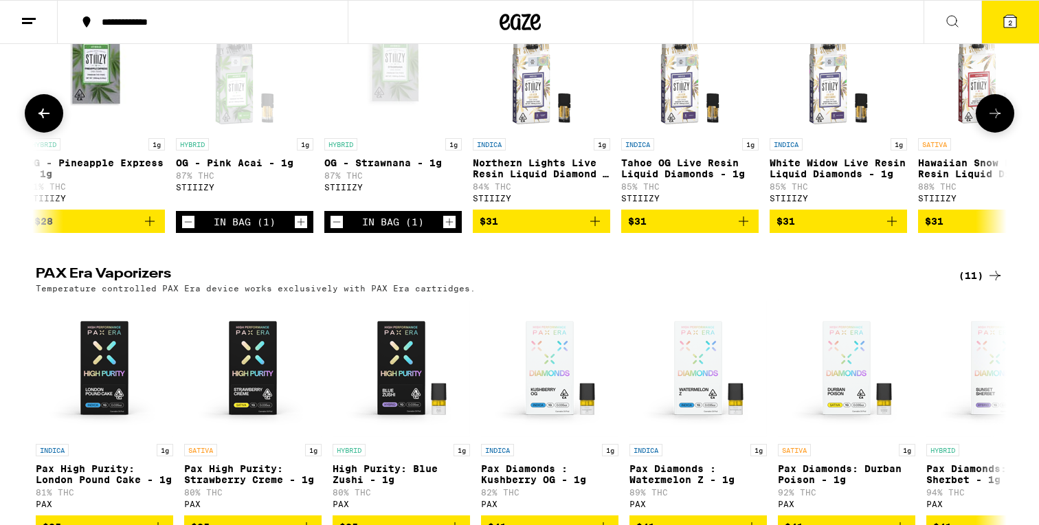
click at [449, 226] on icon "Increment" at bounding box center [450, 223] width 8 height 8
click at [1013, 20] on icon at bounding box center [1010, 21] width 12 height 12
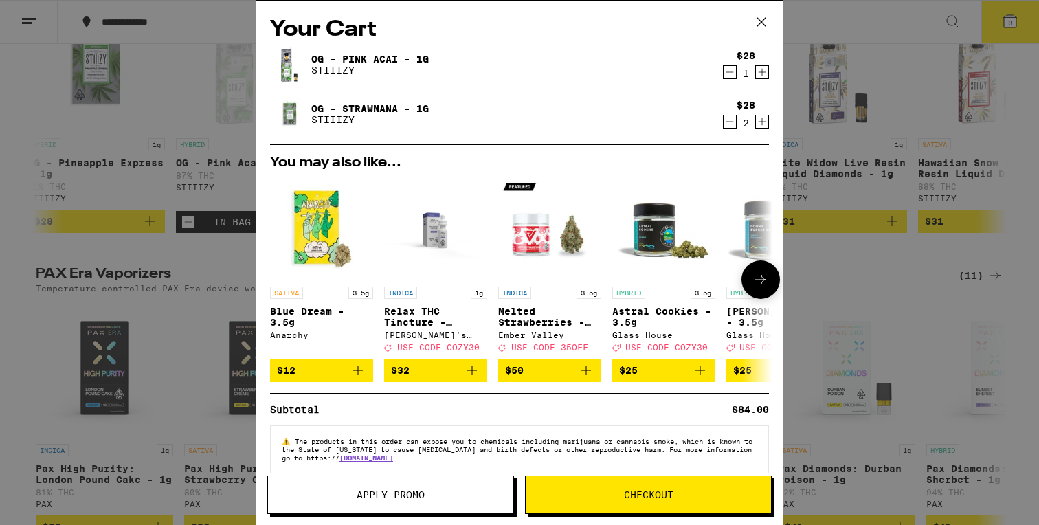
scroll to position [24, 0]
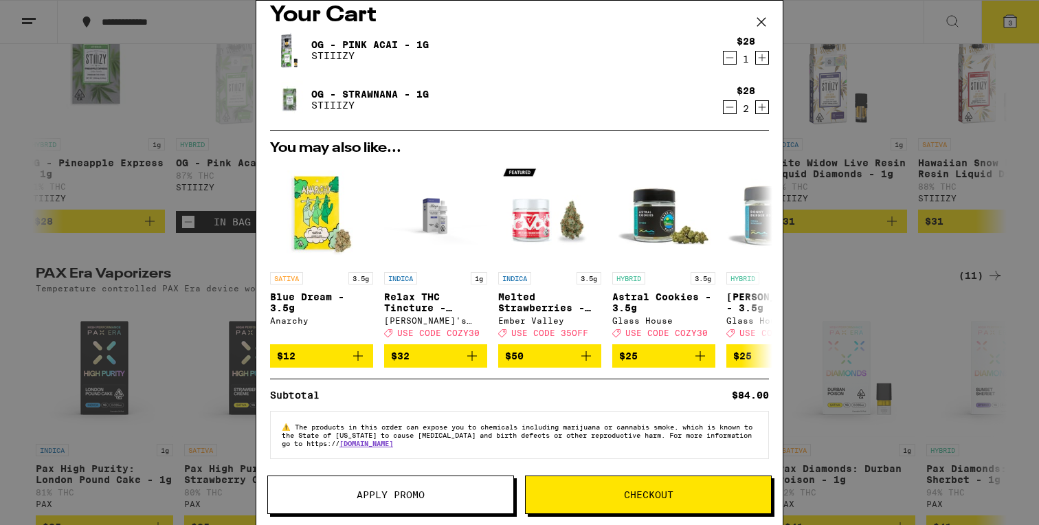
click at [761, 20] on icon at bounding box center [761, 22] width 21 height 21
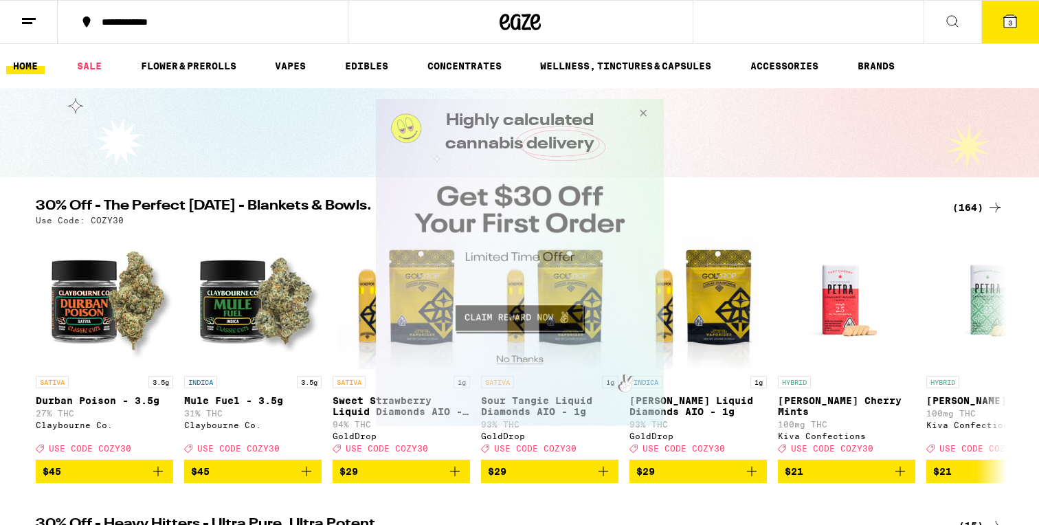
click at [643, 110] on button "Close Modal" at bounding box center [640, 115] width 37 height 33
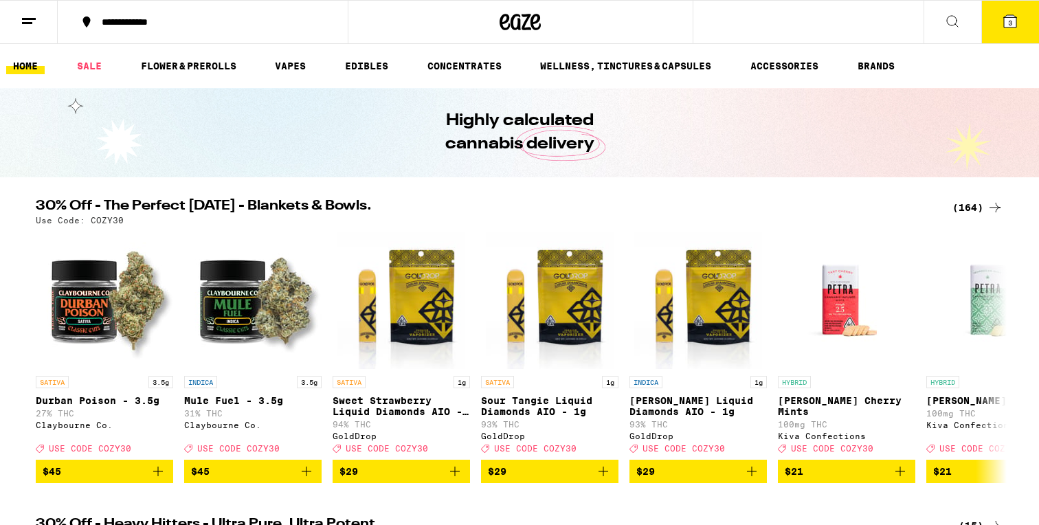
click at [1005, 20] on icon at bounding box center [1010, 21] width 12 height 12
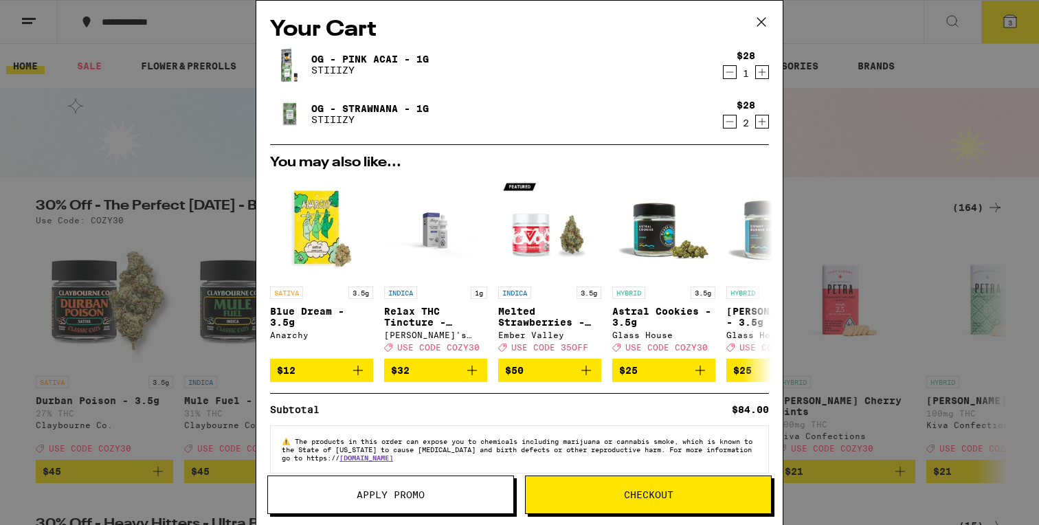
scroll to position [24, 0]
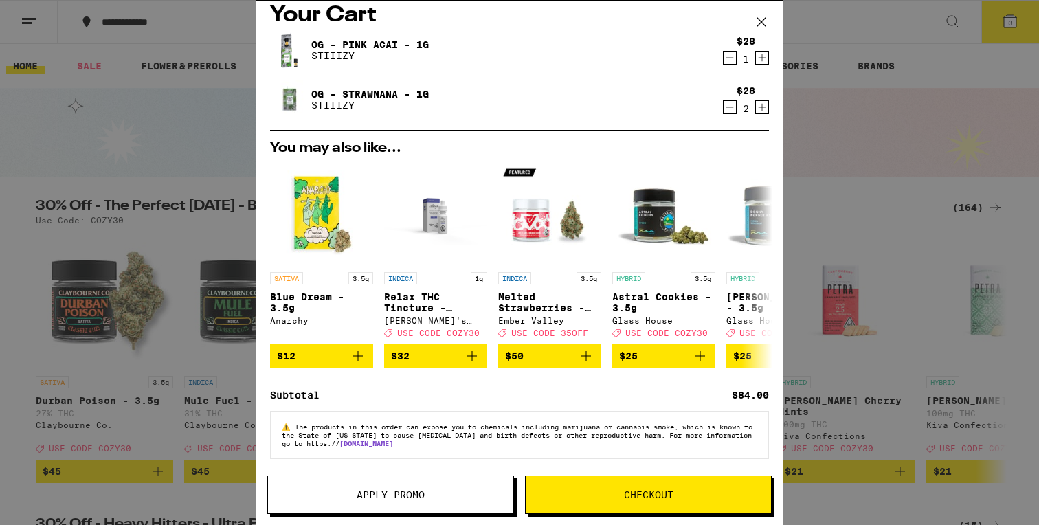
click at [651, 491] on span "Checkout" at bounding box center [648, 495] width 49 height 10
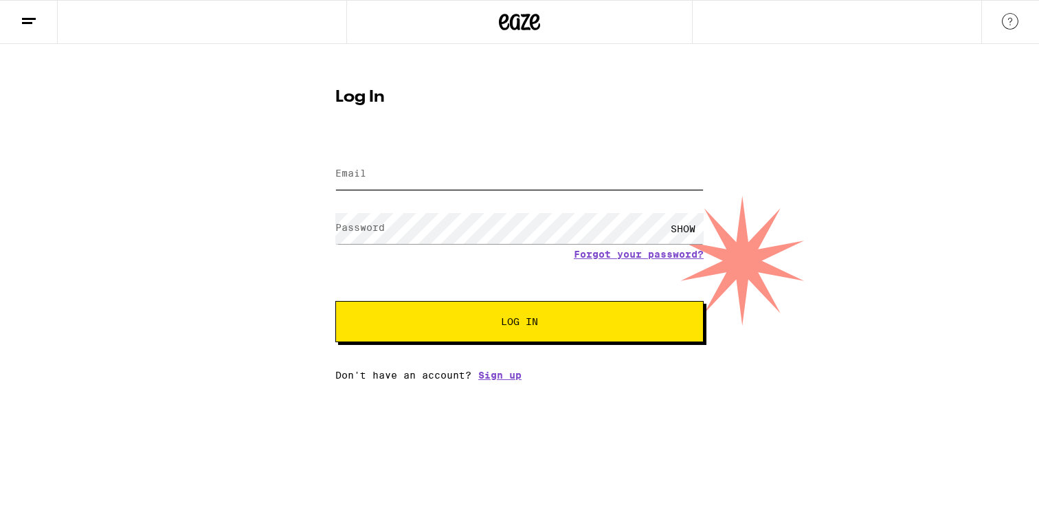
click at [610, 174] on input "Email" at bounding box center [519, 174] width 368 height 31
type input "taylorlew0719@gmail.com"
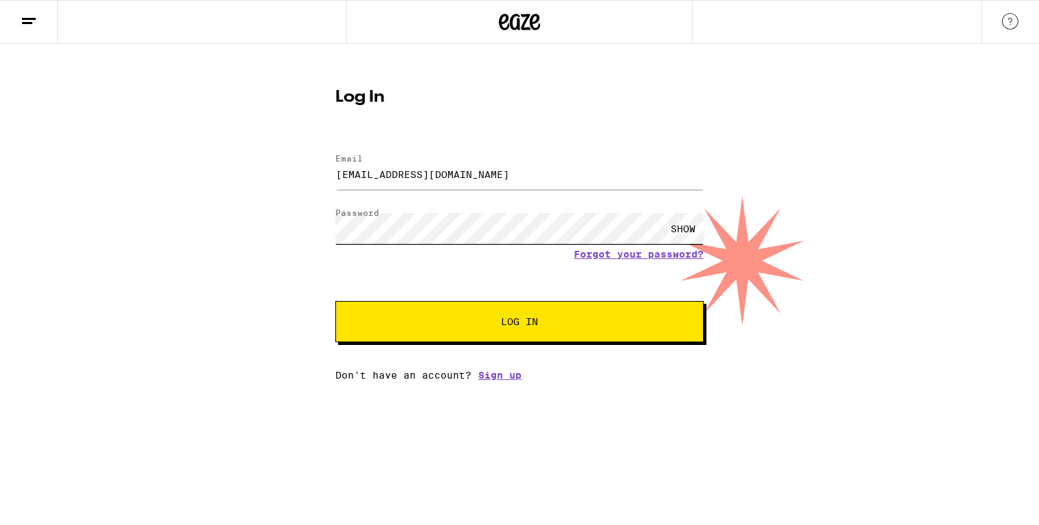
click at [335, 301] on button "Log In" at bounding box center [519, 321] width 368 height 41
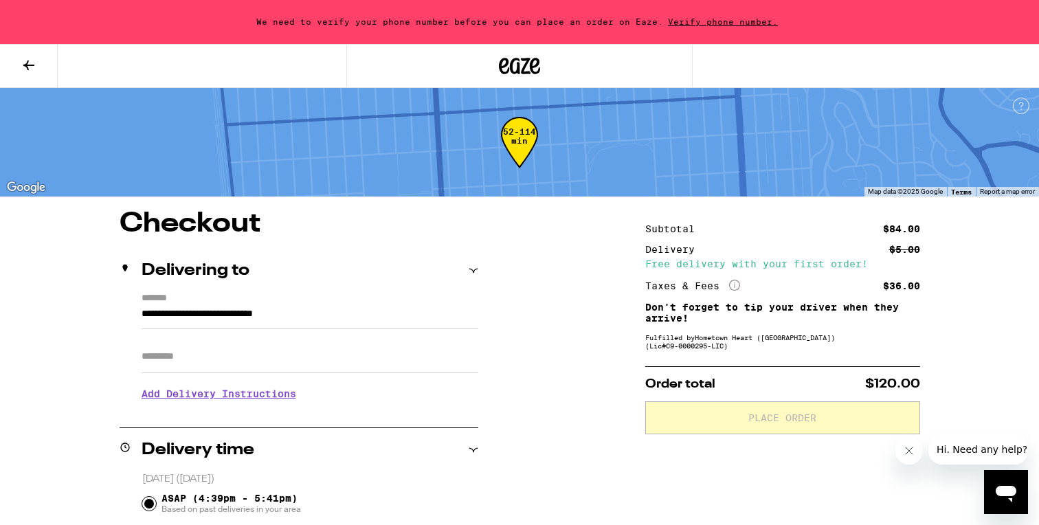
click at [702, 18] on span "Verify phone number." at bounding box center [723, 21] width 120 height 9
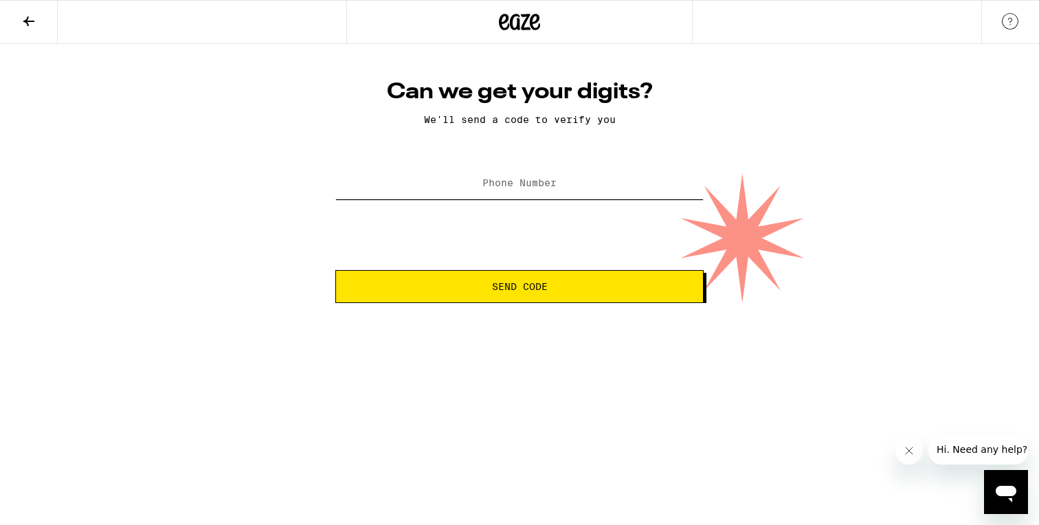
click at [557, 190] on input "Phone Number" at bounding box center [519, 183] width 368 height 31
type input "(415) 509-0492"
click at [522, 286] on span "Send Code" at bounding box center [520, 287] width 56 height 10
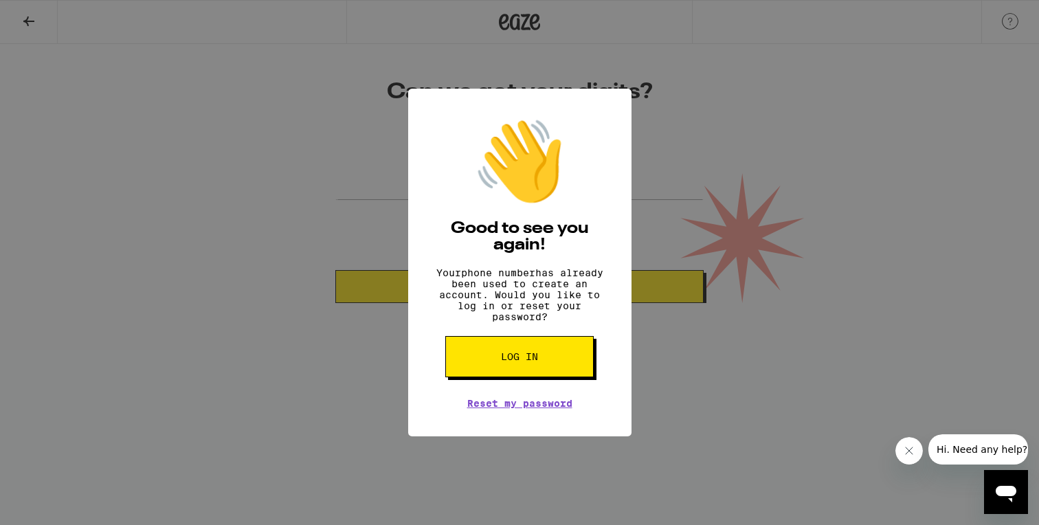
click at [542, 361] on button "Log in" at bounding box center [519, 356] width 148 height 41
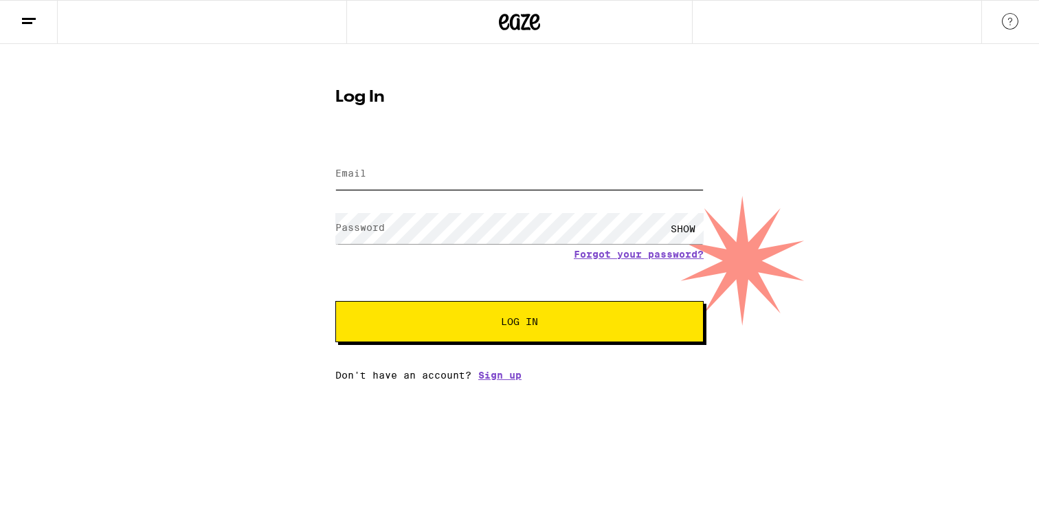
click at [539, 168] on input "Email" at bounding box center [519, 174] width 368 height 31
type input "taylorlew0719@gmail.com"
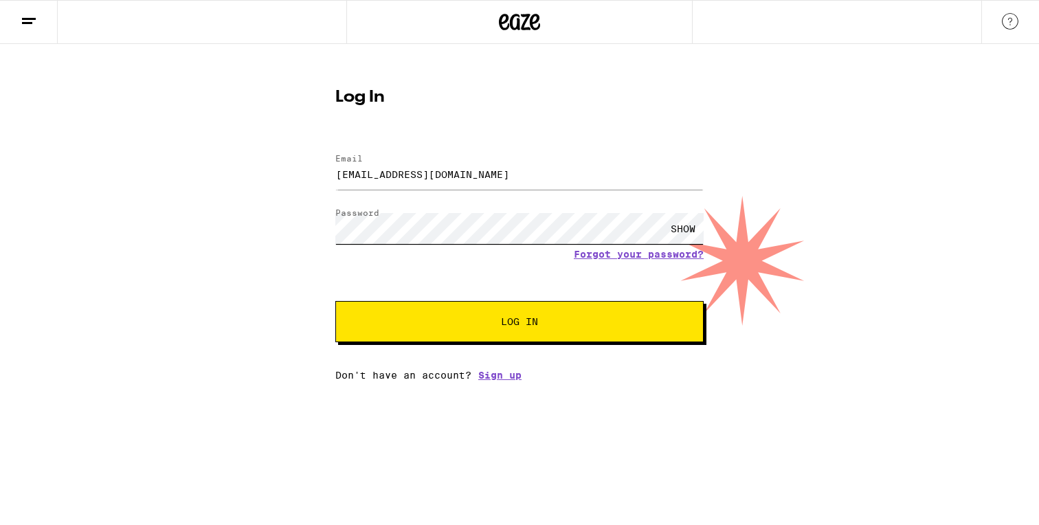
click at [335, 301] on button "Log In" at bounding box center [519, 321] width 368 height 41
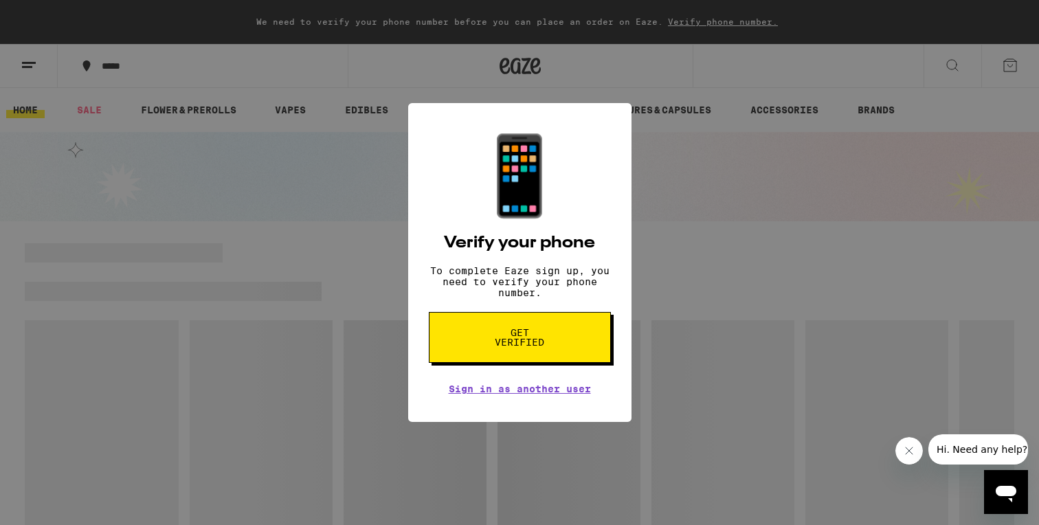
click at [566, 341] on button "Get verified" at bounding box center [520, 337] width 182 height 51
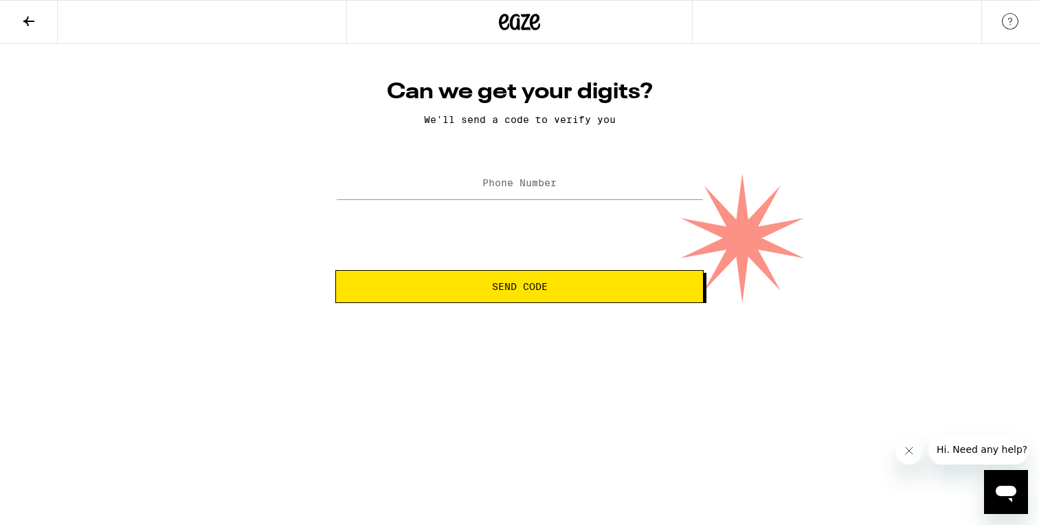
click at [528, 188] on label "Phone Number" at bounding box center [519, 182] width 74 height 11
type input "(415) 509-0492"
click at [335, 270] on button "Send Code" at bounding box center [519, 286] width 368 height 33
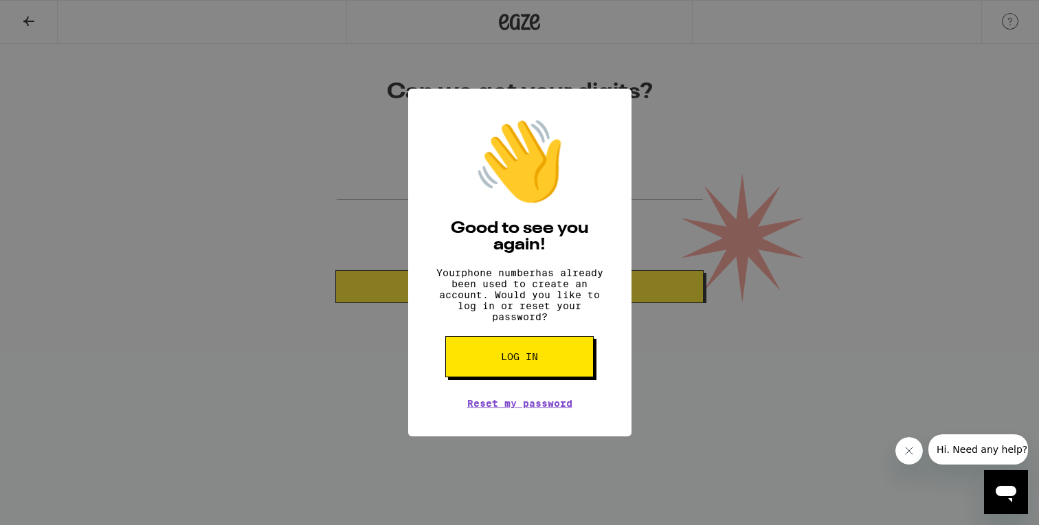
click at [504, 361] on span "Log in" at bounding box center [519, 357] width 37 height 10
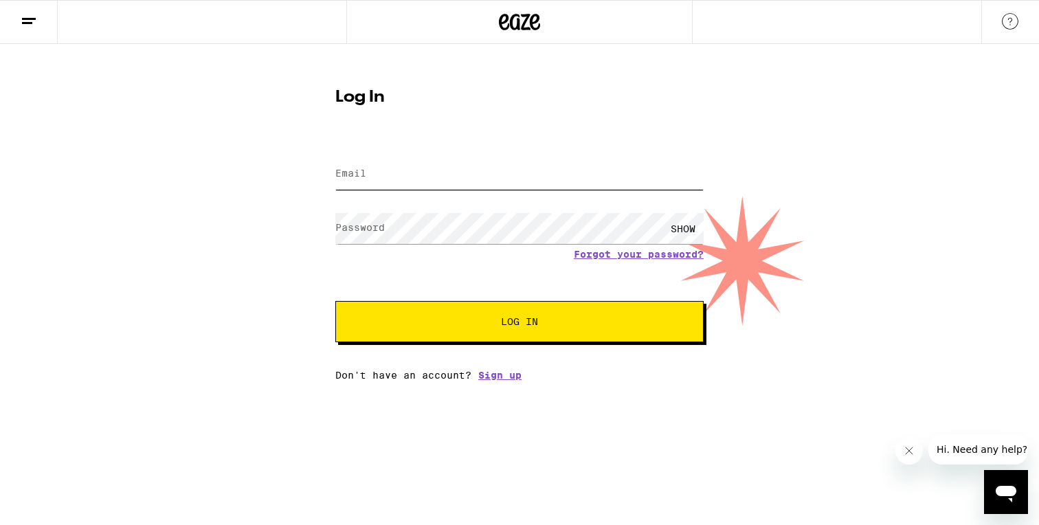
click at [485, 175] on input "Email" at bounding box center [519, 174] width 368 height 31
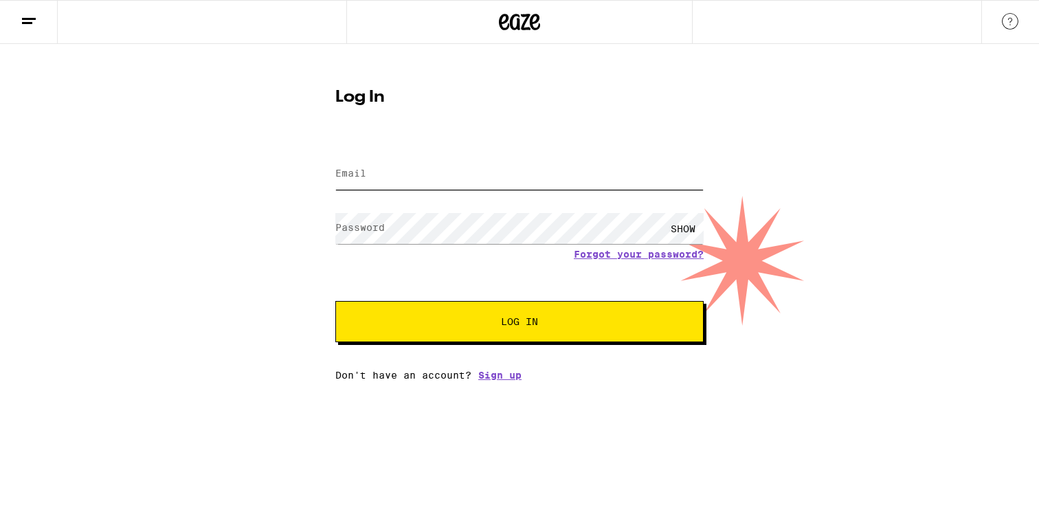
type input "taylorlew0719@gmail.com"
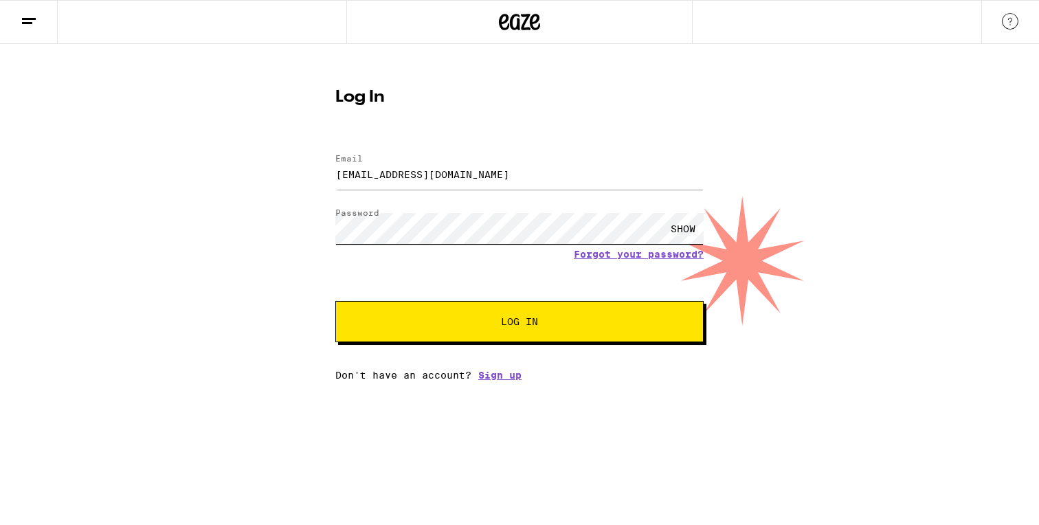
click at [335, 301] on button "Log In" at bounding box center [519, 321] width 368 height 41
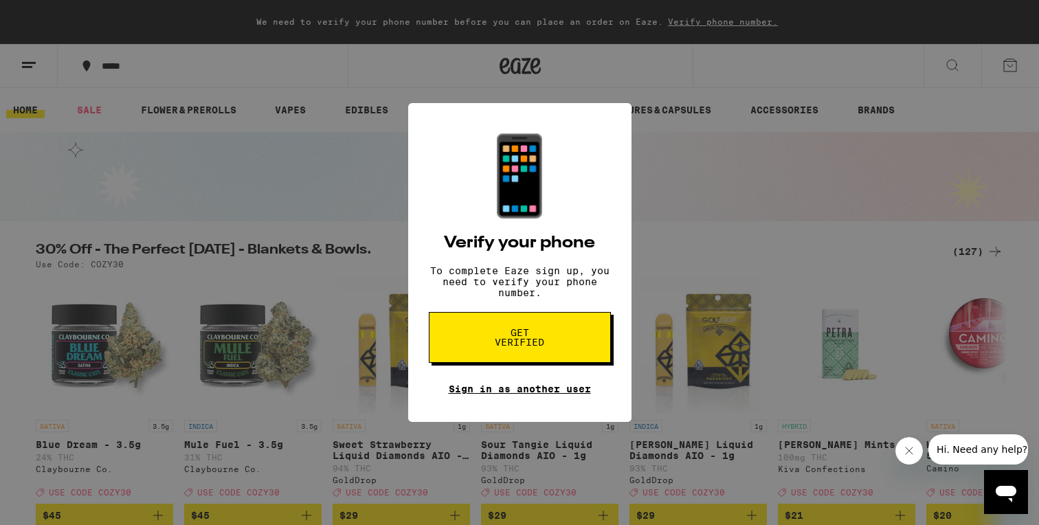
click at [535, 394] on link "Sign in as another user" at bounding box center [520, 388] width 142 height 11
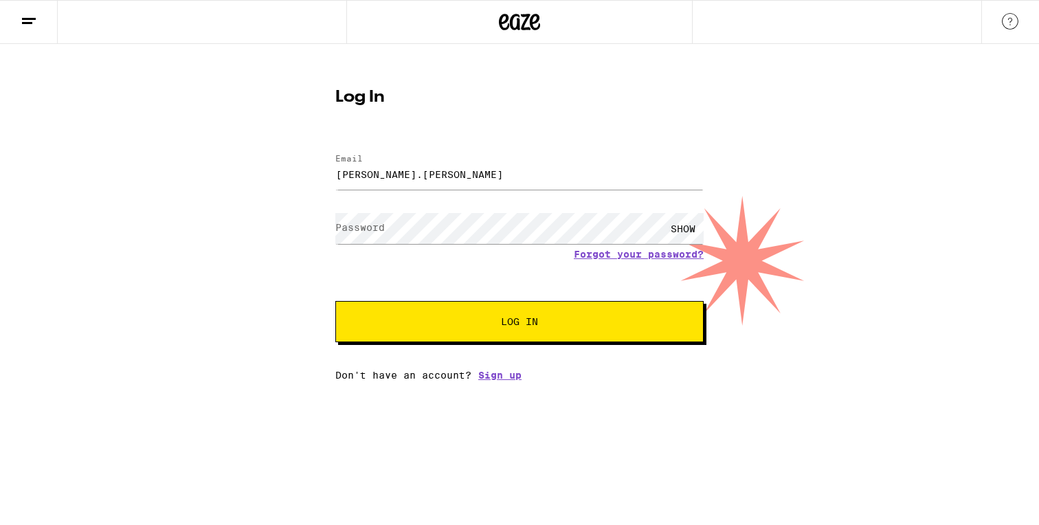
type input "[PERSON_NAME][EMAIL_ADDRESS][PERSON_NAME][DOMAIN_NAME]"
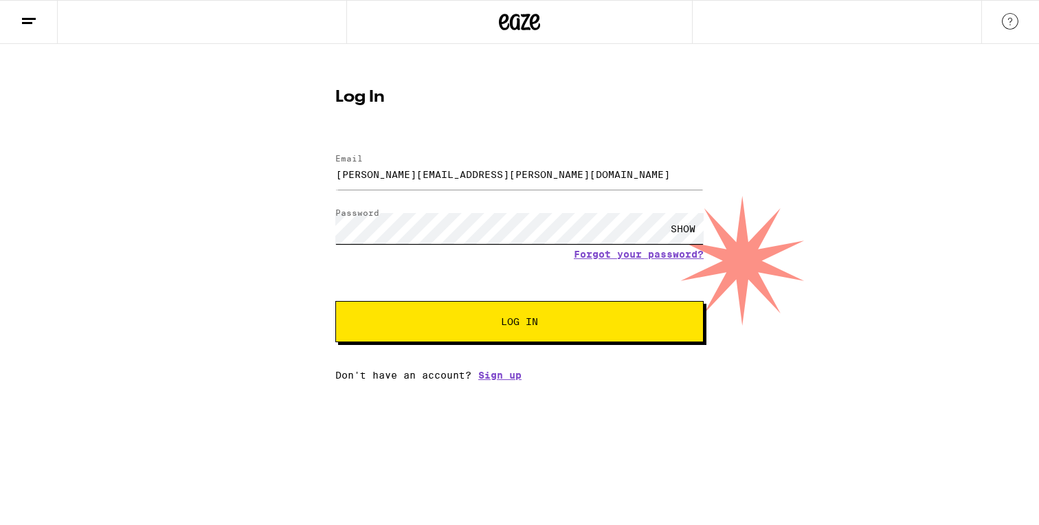
click at [335, 301] on button "Log In" at bounding box center [519, 321] width 368 height 41
